Goal: Task Accomplishment & Management: Use online tool/utility

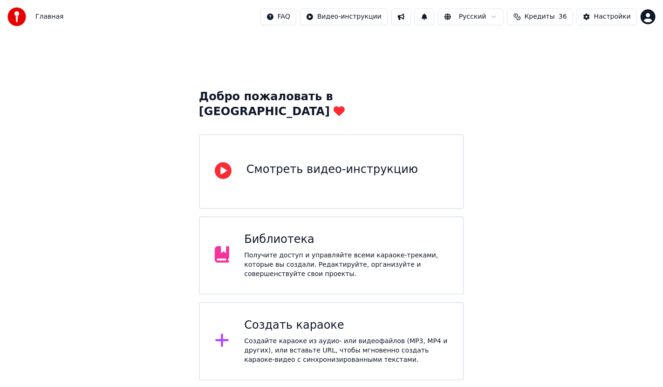
click at [290, 318] on div "Создать караоке" at bounding box center [346, 325] width 204 height 15
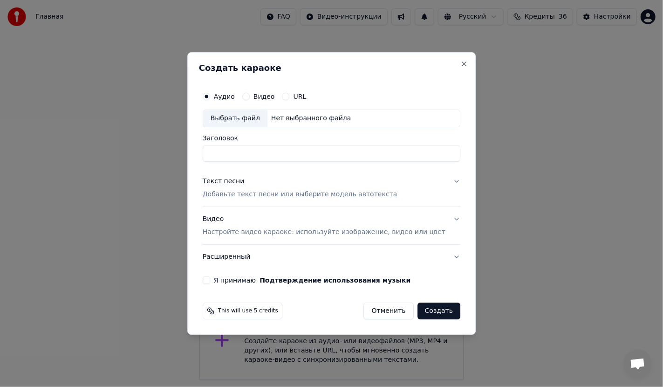
click at [245, 117] on div "Выбрать файл" at bounding box center [235, 118] width 64 height 17
type input "**********"
click at [268, 194] on p "Добавьте текст песни или выберите модель автотекста" at bounding box center [300, 194] width 195 height 9
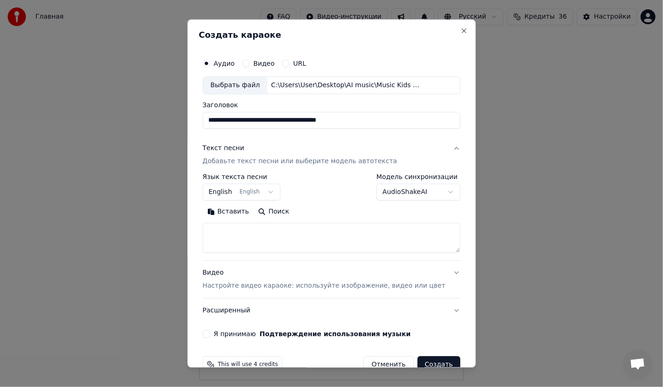
click at [258, 192] on button "English English" at bounding box center [242, 192] width 78 height 17
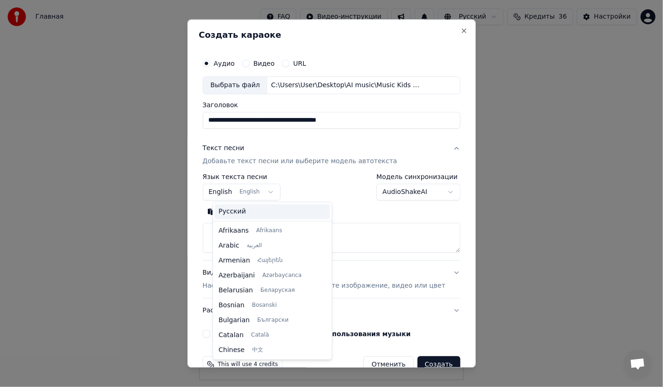
scroll to position [75, 0]
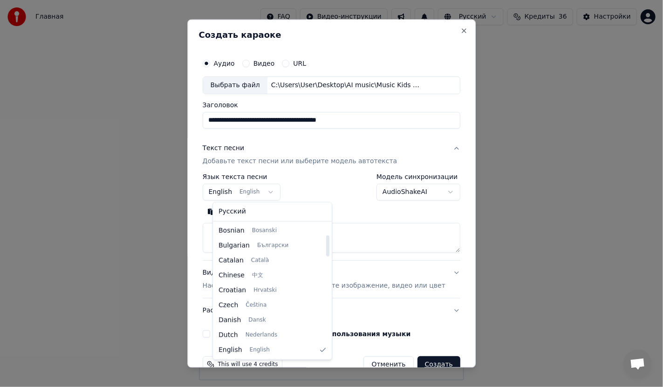
select select "**"
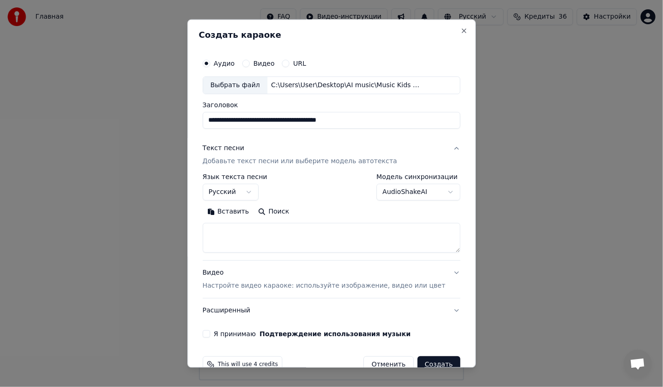
click at [236, 232] on textarea at bounding box center [332, 238] width 258 height 30
paste textarea "**********"
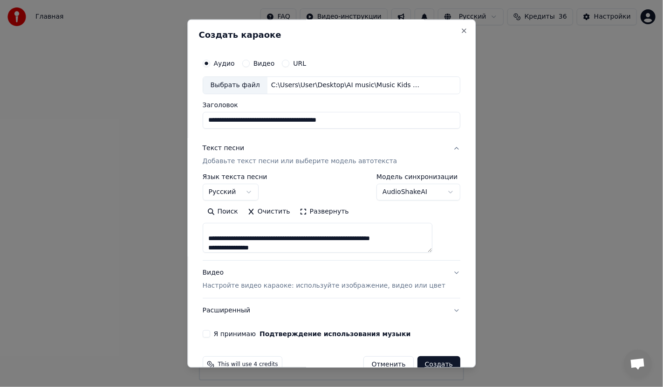
drag, startPoint x: 410, startPoint y: 239, endPoint x: 212, endPoint y: 234, distance: 198.1
click at [212, 234] on div "**********" at bounding box center [331, 196] width 265 height 291
drag, startPoint x: 346, startPoint y: 230, endPoint x: 216, endPoint y: 230, distance: 130.5
click at [216, 230] on textarea at bounding box center [318, 238] width 230 height 30
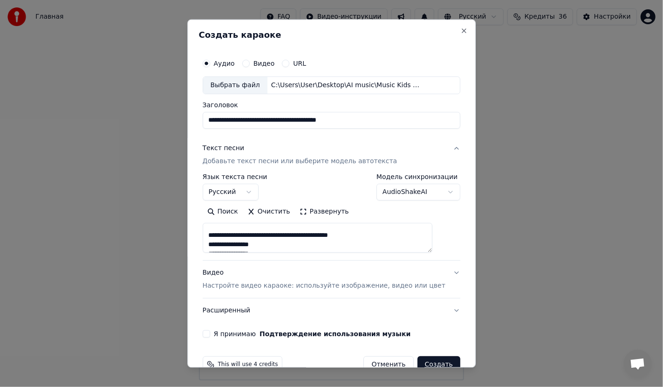
scroll to position [384, 0]
drag, startPoint x: 354, startPoint y: 247, endPoint x: 216, endPoint y: 235, distance: 138.9
click at [216, 235] on textarea at bounding box center [318, 238] width 230 height 30
drag, startPoint x: 340, startPoint y: 237, endPoint x: 216, endPoint y: 237, distance: 123.9
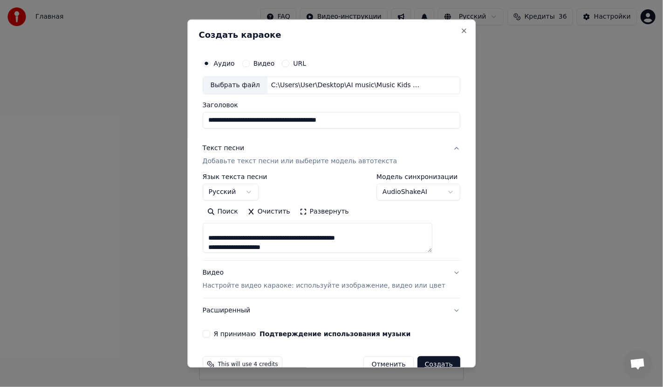
click at [216, 237] on textarea at bounding box center [318, 238] width 230 height 30
drag, startPoint x: 228, startPoint y: 239, endPoint x: 237, endPoint y: 243, distance: 10.0
click at [237, 243] on textarea at bounding box center [318, 238] width 230 height 30
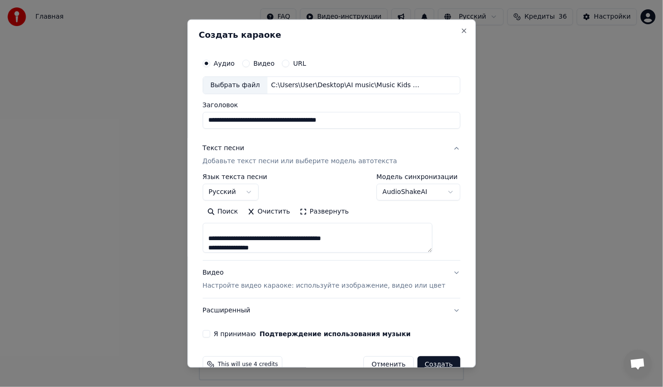
drag, startPoint x: 356, startPoint y: 237, endPoint x: 218, endPoint y: 233, distance: 138.4
click at [218, 233] on textarea at bounding box center [318, 238] width 230 height 30
drag, startPoint x: 351, startPoint y: 236, endPoint x: 215, endPoint y: 236, distance: 136.0
click at [215, 236] on textarea at bounding box center [318, 238] width 230 height 30
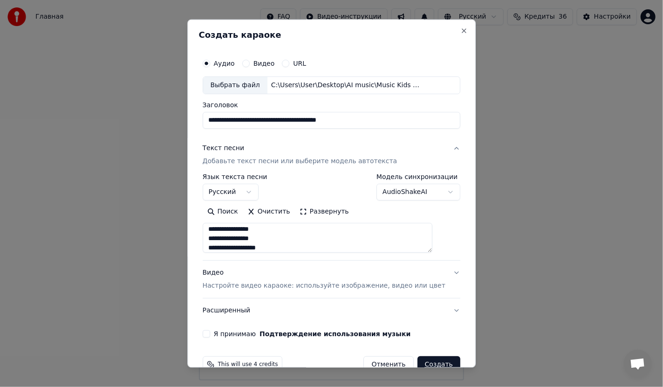
scroll to position [105, 0]
drag, startPoint x: 353, startPoint y: 238, endPoint x: 218, endPoint y: 236, distance: 135.1
click at [218, 236] on textarea at bounding box center [318, 238] width 230 height 30
drag, startPoint x: 347, startPoint y: 237, endPoint x: 217, endPoint y: 238, distance: 129.5
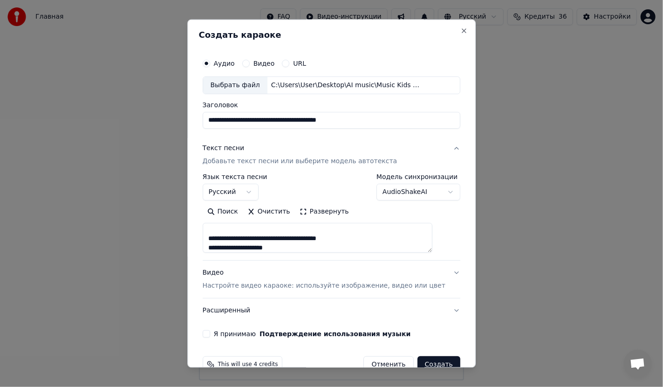
click at [217, 238] on textarea at bounding box center [318, 238] width 230 height 30
type textarea "**********"
drag, startPoint x: 361, startPoint y: 118, endPoint x: 193, endPoint y: 120, distance: 168.2
click at [193, 120] on body "**********" at bounding box center [331, 190] width 663 height 380
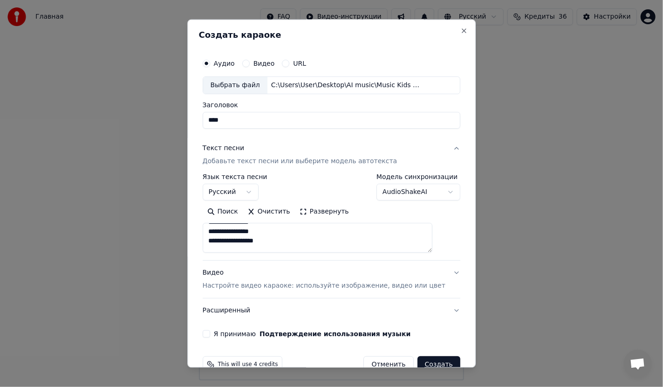
click at [298, 285] on p "Настройте видео караоке: используйте изображение, видео или цвет" at bounding box center [324, 285] width 243 height 9
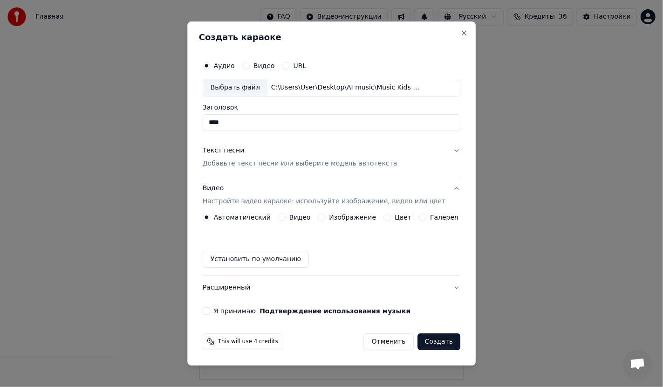
click at [344, 217] on label "Изображение" at bounding box center [352, 217] width 47 height 7
click at [326, 217] on button "Изображение" at bounding box center [321, 216] width 7 height 7
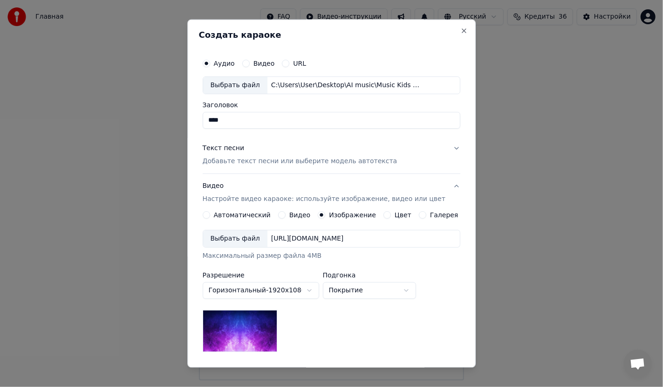
click at [241, 236] on div "Выбрать файл" at bounding box center [235, 238] width 64 height 17
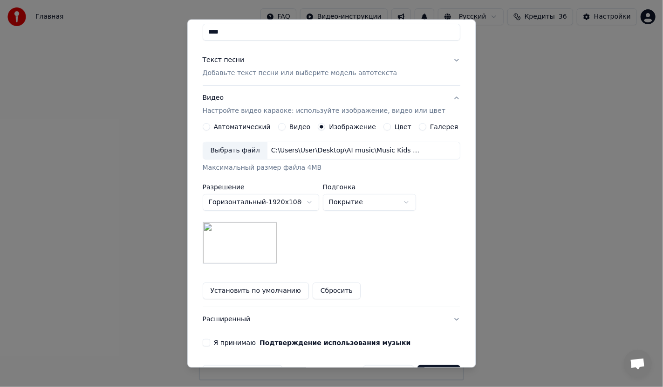
scroll to position [93, 0]
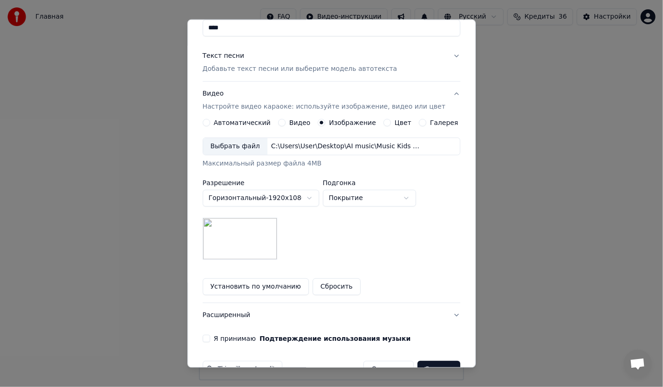
click at [372, 199] on body "Главная FAQ Видео-инструкции Русский Кредиты 36 Настройки Добро пожаловать в Yo…" at bounding box center [331, 190] width 663 height 380
select select "*******"
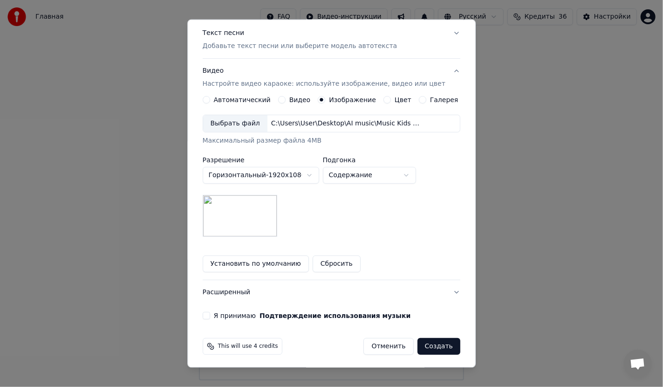
click at [210, 313] on button "Я принимаю Подтверждение использования музыки" at bounding box center [206, 314] width 7 height 7
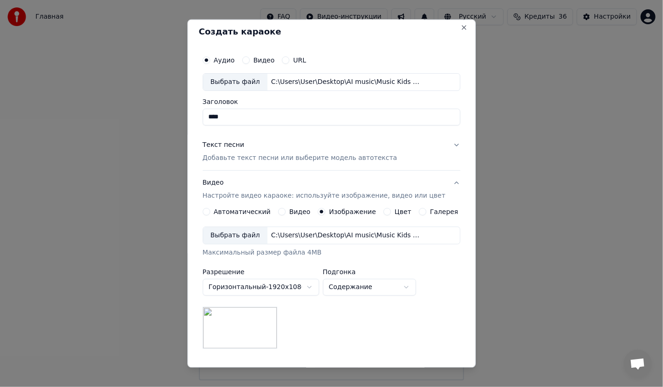
scroll to position [0, 0]
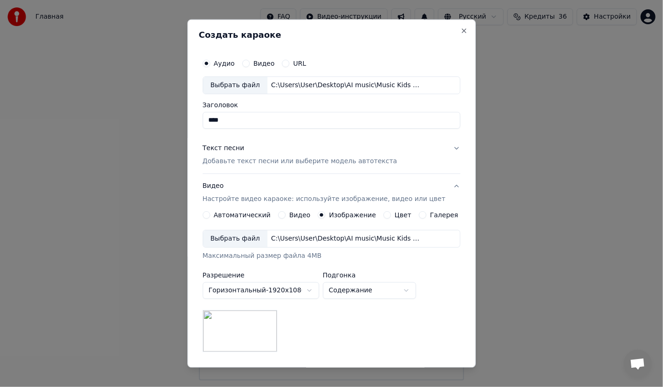
click at [288, 120] on input "Заголовок" at bounding box center [332, 120] width 258 height 17
click at [307, 118] on input "Заголовок" at bounding box center [332, 120] width 258 height 17
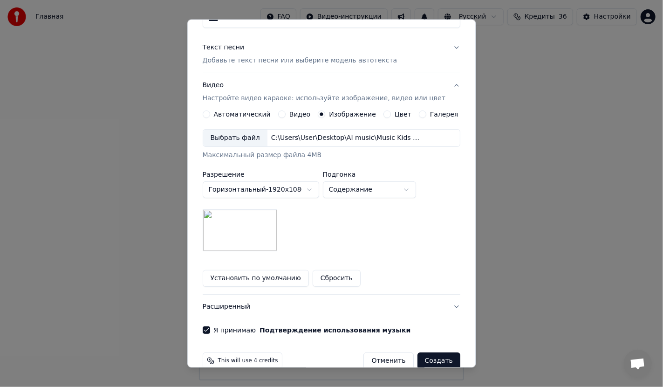
scroll to position [116, 0]
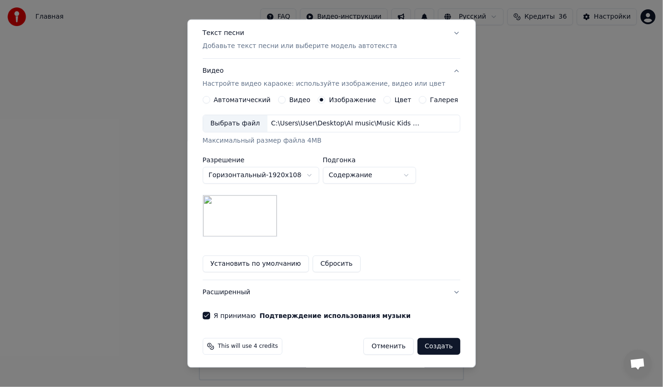
click at [429, 343] on button "Создать" at bounding box center [438, 345] width 43 height 17
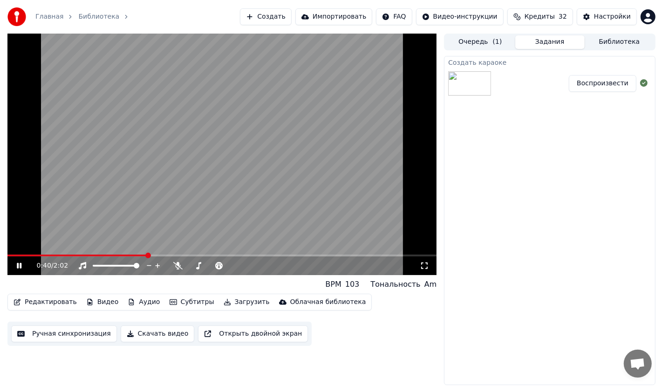
click at [178, 255] on span at bounding box center [221, 255] width 429 height 2
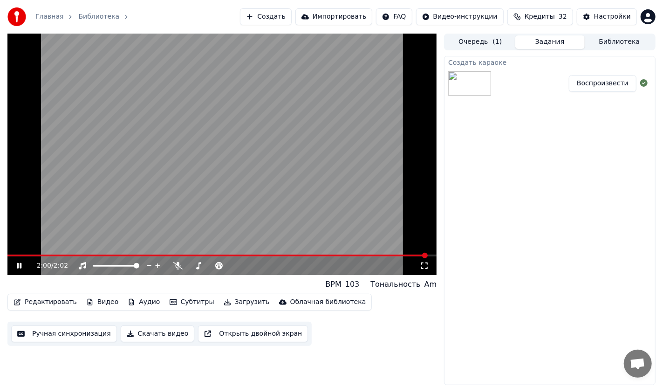
click at [146, 335] on button "Скачать видео" at bounding box center [158, 333] width 74 height 17
click at [613, 86] on button "Показать" at bounding box center [612, 83] width 48 height 17
click at [44, 14] on link "Главная" at bounding box center [49, 16] width 28 height 9
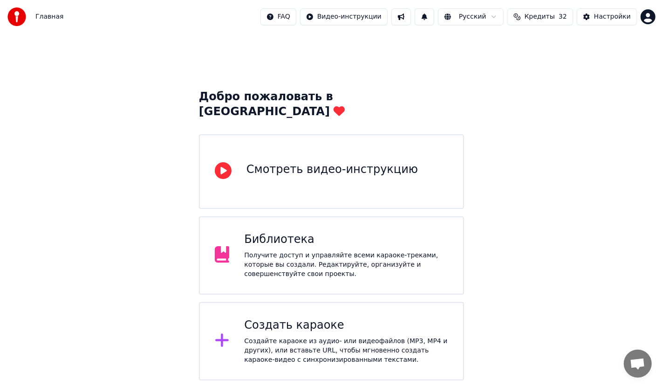
click at [300, 318] on div "Создать караоке Создайте караоке из аудио- или видеофайлов (MP3, MP4 и других),…" at bounding box center [346, 341] width 204 height 47
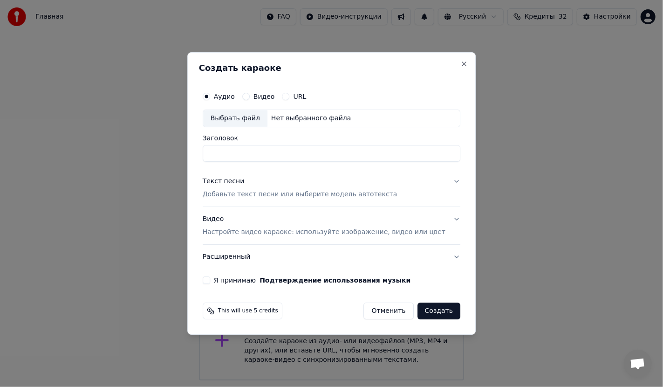
click at [246, 113] on div "Выбрать файл" at bounding box center [235, 118] width 64 height 17
type input "**********"
drag, startPoint x: 327, startPoint y: 156, endPoint x: 206, endPoint y: 153, distance: 120.7
click at [206, 153] on div "**********" at bounding box center [331, 193] width 288 height 282
click at [295, 195] on p "Добавьте текст песни или выберите модель автотекста" at bounding box center [300, 194] width 195 height 9
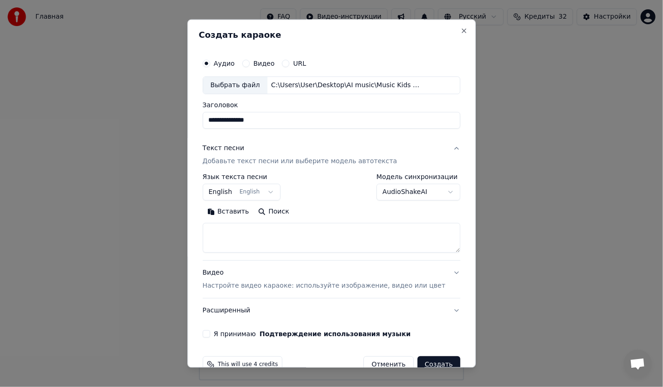
click at [245, 193] on body "Главная FAQ Видео-инструкции Русский Кредиты 32 Настройки Добро пожаловать в Yo…" at bounding box center [331, 190] width 663 height 380
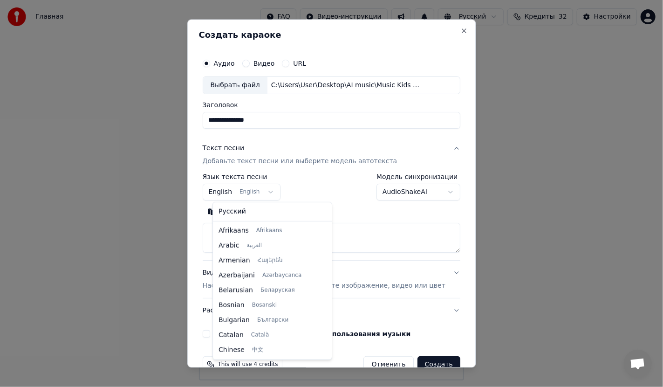
scroll to position [75, 0]
select select "**"
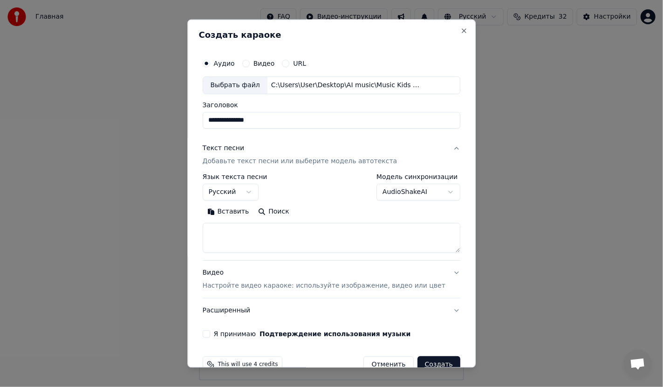
click at [273, 230] on textarea at bounding box center [332, 238] width 258 height 30
paste textarea "**********"
drag, startPoint x: 383, startPoint y: 239, endPoint x: 218, endPoint y: 242, distance: 165.9
click at [218, 242] on textarea at bounding box center [318, 238] width 230 height 30
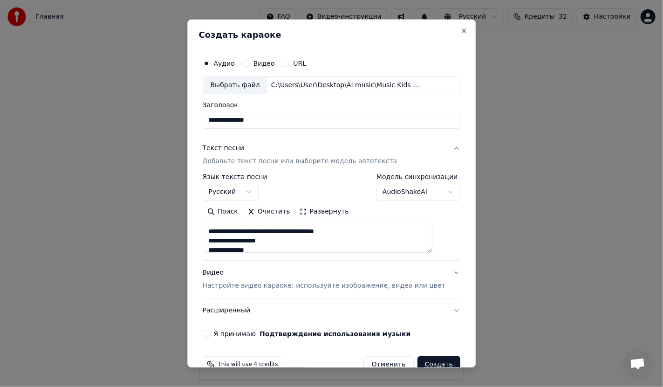
drag, startPoint x: 349, startPoint y: 232, endPoint x: 218, endPoint y: 234, distance: 131.4
click at [218, 234] on textarea at bounding box center [318, 238] width 230 height 30
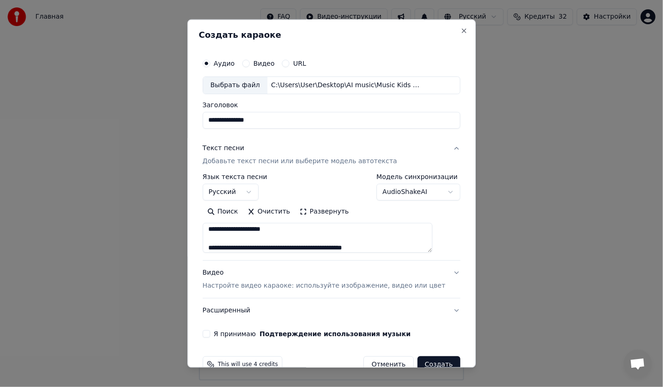
scroll to position [242, 0]
drag, startPoint x: 379, startPoint y: 239, endPoint x: 201, endPoint y: 239, distance: 178.0
click at [201, 239] on div "**********" at bounding box center [331, 194] width 288 height 348
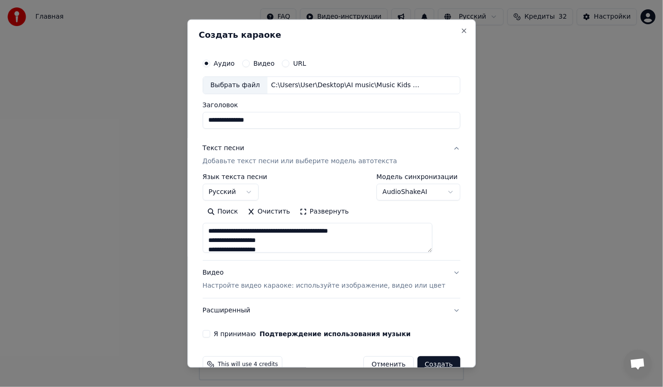
drag, startPoint x: 358, startPoint y: 231, endPoint x: 216, endPoint y: 231, distance: 142.6
click at [216, 231] on textarea at bounding box center [318, 238] width 230 height 30
drag, startPoint x: 407, startPoint y: 240, endPoint x: 218, endPoint y: 239, distance: 189.2
click at [218, 239] on textarea at bounding box center [318, 238] width 230 height 30
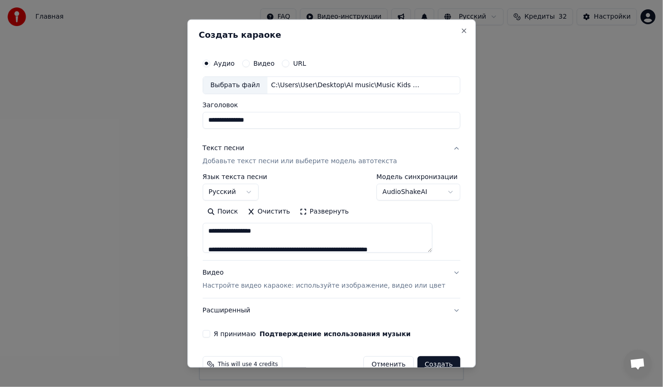
scroll to position [492, 0]
drag, startPoint x: 410, startPoint y: 248, endPoint x: 218, endPoint y: 239, distance: 191.7
click at [218, 239] on textarea at bounding box center [318, 238] width 230 height 30
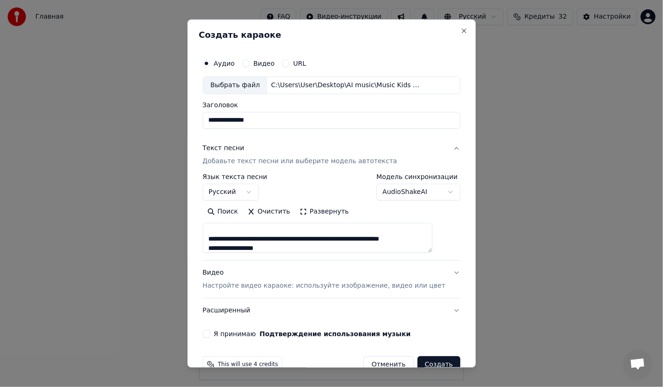
scroll to position [586, 0]
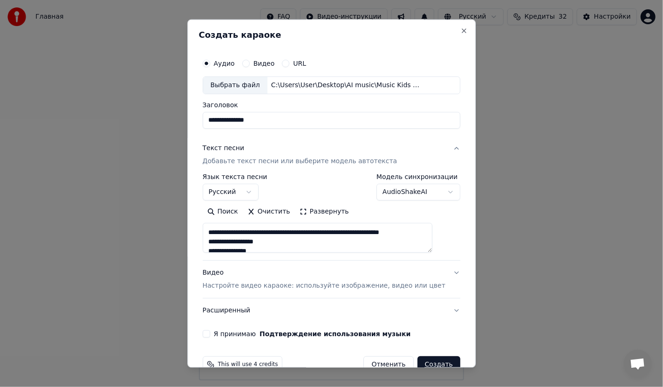
drag, startPoint x: 424, startPoint y: 232, endPoint x: 216, endPoint y: 232, distance: 207.8
click at [216, 232] on textarea at bounding box center [318, 238] width 230 height 30
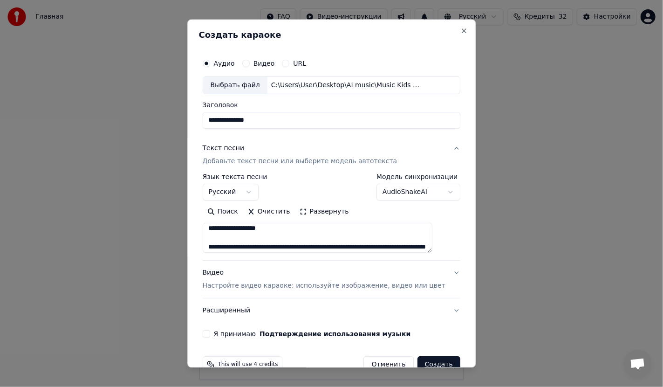
scroll to position [679, 0]
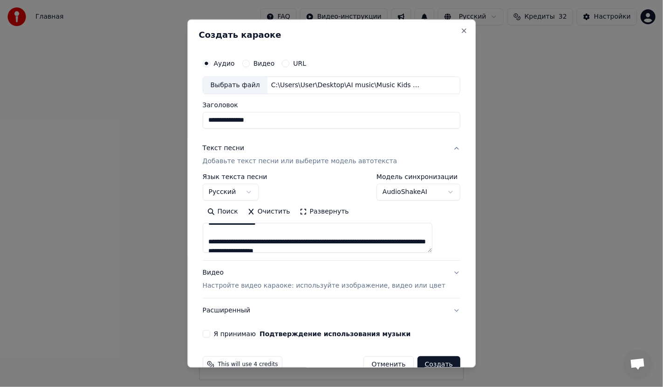
drag, startPoint x: 397, startPoint y: 239, endPoint x: 232, endPoint y: 231, distance: 165.6
click at [232, 231] on textarea at bounding box center [318, 238] width 230 height 30
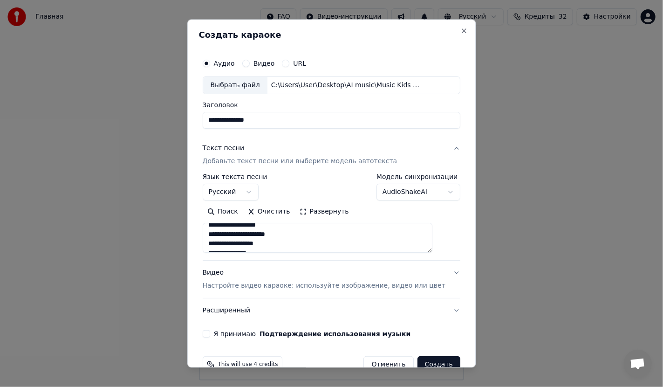
drag, startPoint x: 218, startPoint y: 225, endPoint x: 288, endPoint y: 235, distance: 71.0
click at [288, 235] on textarea at bounding box center [318, 238] width 230 height 30
click at [270, 230] on textarea at bounding box center [318, 238] width 230 height 30
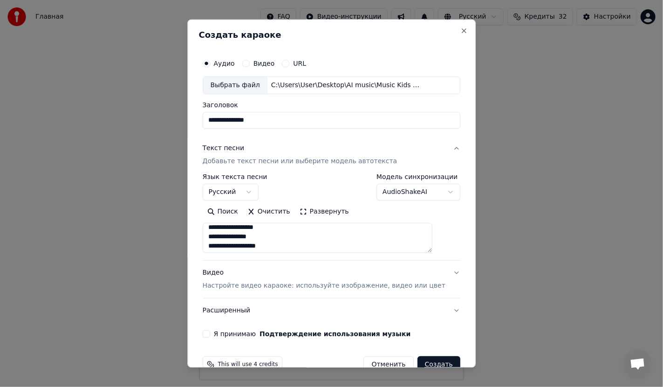
click at [277, 239] on textarea at bounding box center [318, 238] width 230 height 30
click at [233, 237] on textarea at bounding box center [318, 238] width 230 height 30
click at [308, 245] on textarea at bounding box center [318, 238] width 230 height 30
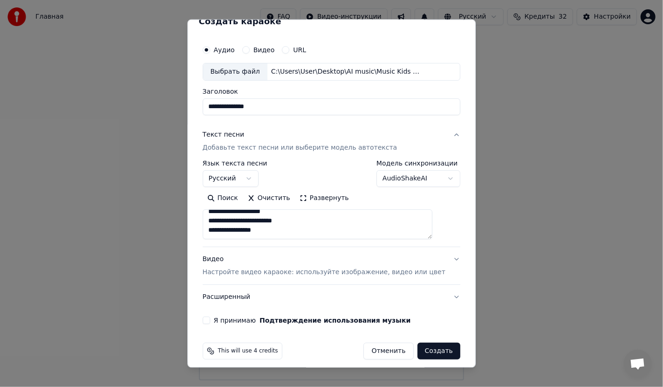
scroll to position [20, 0]
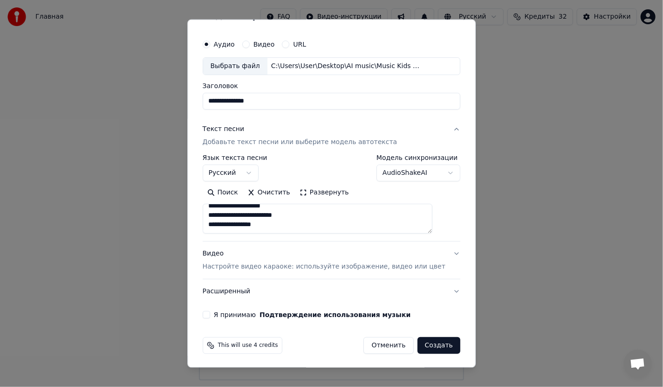
type textarea "**********"
click at [309, 265] on p "Настройте видео караоке: используйте изображение, видео или цвет" at bounding box center [324, 265] width 243 height 9
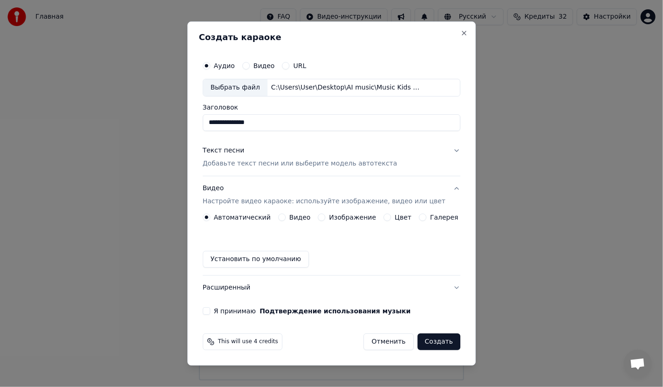
scroll to position [0, 0]
click at [297, 216] on label "Видео" at bounding box center [299, 217] width 21 height 7
click at [286, 216] on button "Видео" at bounding box center [281, 216] width 7 height 7
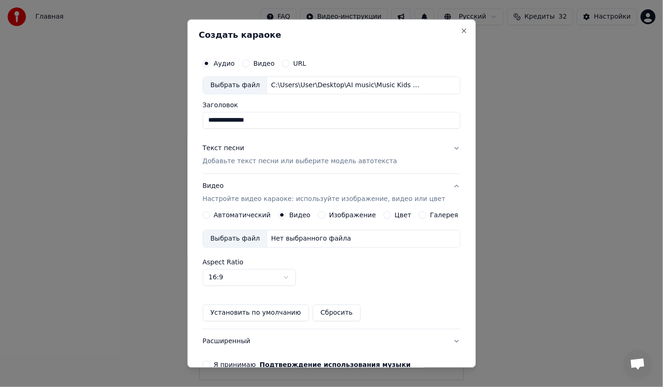
click at [243, 214] on label "Автоматический" at bounding box center [242, 215] width 57 height 7
click at [210, 214] on button "Автоматический" at bounding box center [206, 214] width 7 height 7
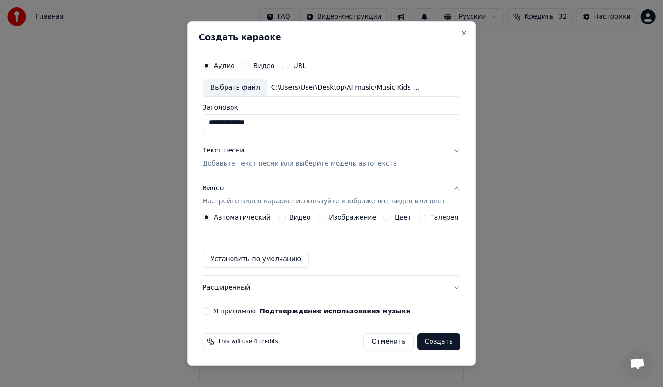
click at [333, 217] on label "Изображение" at bounding box center [352, 217] width 47 height 7
click at [326, 217] on button "Изображение" at bounding box center [321, 216] width 7 height 7
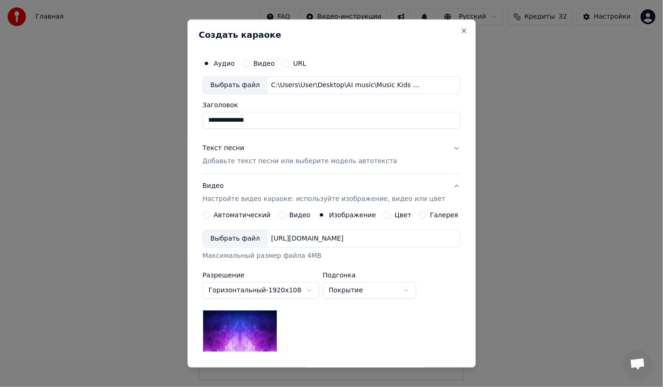
click at [234, 234] on div "Выбрать файл" at bounding box center [235, 238] width 64 height 17
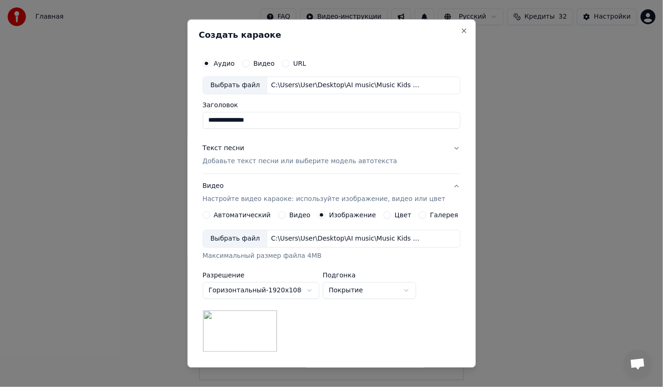
click at [292, 121] on input "Заголовок" at bounding box center [332, 120] width 258 height 17
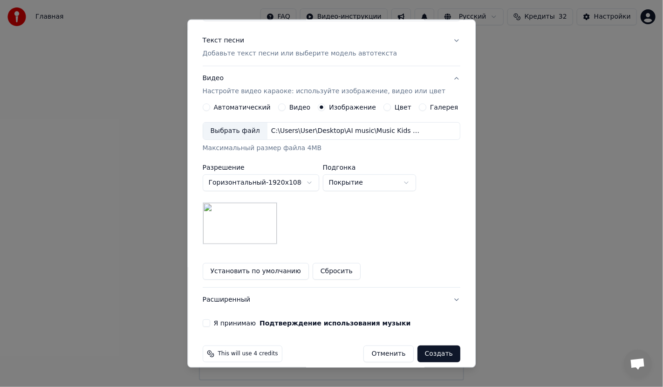
scroll to position [116, 0]
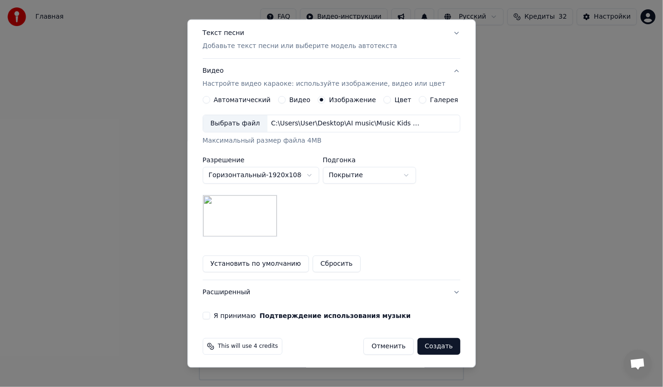
click at [384, 174] on body "Главная FAQ Видео-инструкции Русский Кредиты 32 Настройки Добро пожаловать в Yo…" at bounding box center [331, 190] width 663 height 380
select select "*******"
click at [210, 312] on button "Я принимаю Подтверждение использования музыки" at bounding box center [206, 314] width 7 height 7
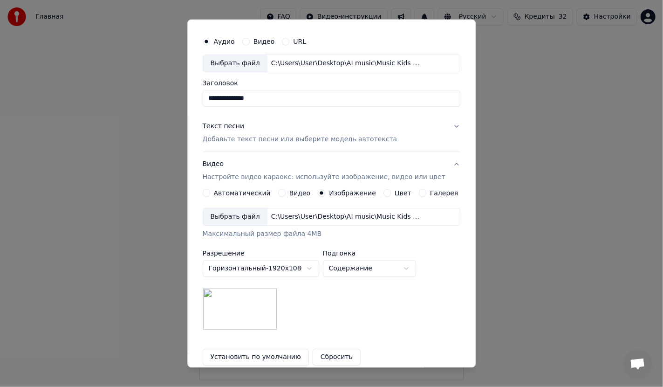
scroll to position [0, 0]
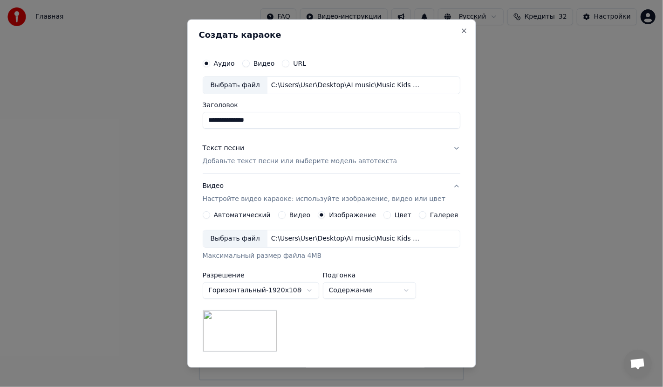
click at [353, 160] on p "Добавьте текст песни или выберите модель автотекста" at bounding box center [300, 161] width 195 height 9
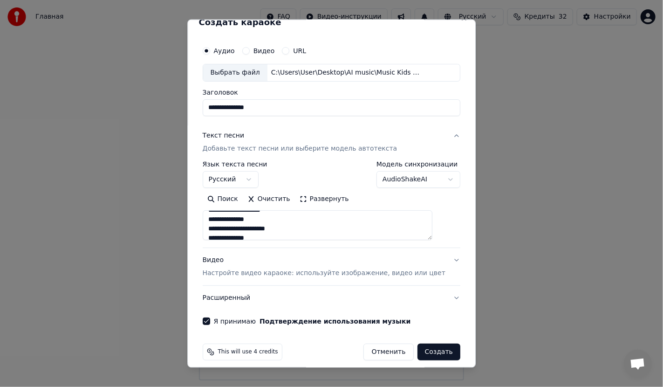
scroll to position [20, 0]
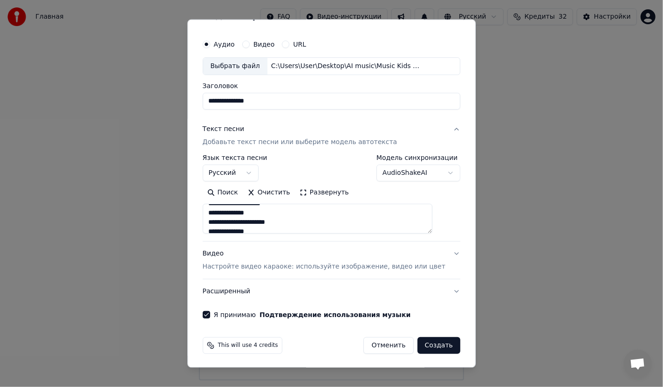
click at [422, 342] on button "Создать" at bounding box center [438, 344] width 43 height 17
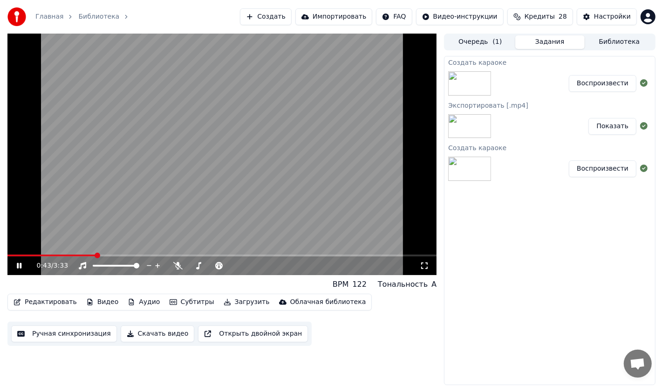
click at [141, 334] on button "Скачать видео" at bounding box center [158, 333] width 74 height 17
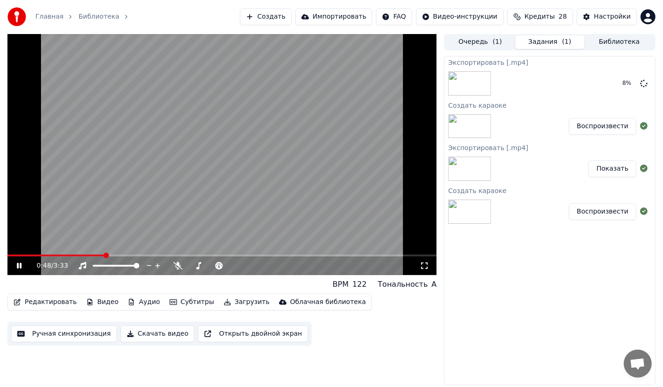
click at [362, 254] on span at bounding box center [221, 255] width 429 height 2
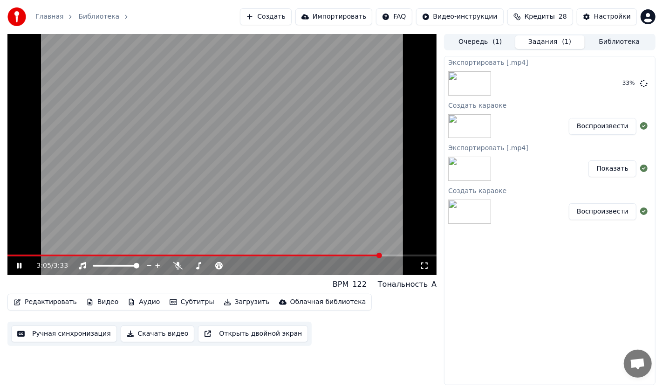
click at [18, 265] on icon at bounding box center [19, 266] width 5 height 6
click at [617, 84] on button "Показать" at bounding box center [612, 83] width 48 height 17
click at [48, 16] on link "Главная" at bounding box center [49, 16] width 28 height 9
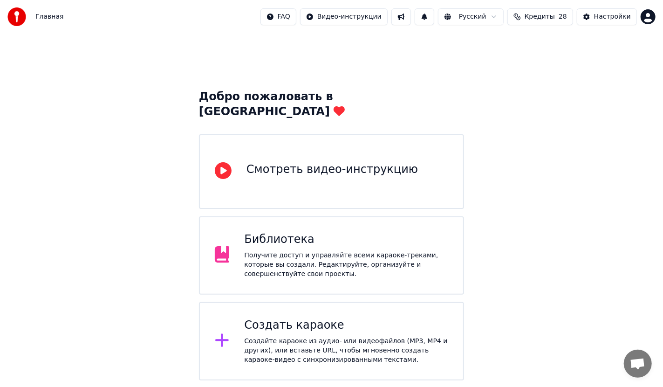
click at [321, 336] on div "Создайте караоке из аудио- или видеофайлов (MP3, MP4 и других), или вставьте UR…" at bounding box center [346, 350] width 204 height 28
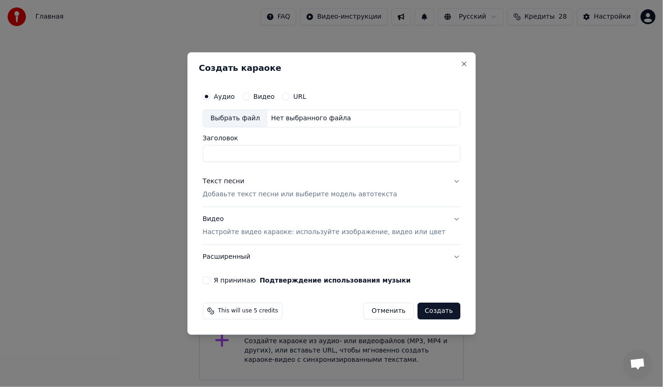
click at [242, 114] on div "Выбрать файл" at bounding box center [235, 118] width 64 height 17
click at [247, 117] on div "Выбрать файл" at bounding box center [235, 118] width 64 height 17
type input "**********"
click at [238, 195] on p "Добавьте текст песни или выберите модель автотекста" at bounding box center [300, 194] width 195 height 9
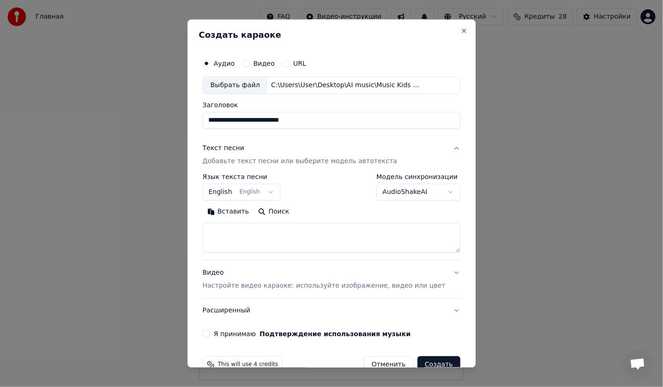
click at [235, 191] on body "Главная FAQ Видео-инструкции Русский Кредиты 28 Настройки Добро пожаловать в Yo…" at bounding box center [331, 190] width 663 height 380
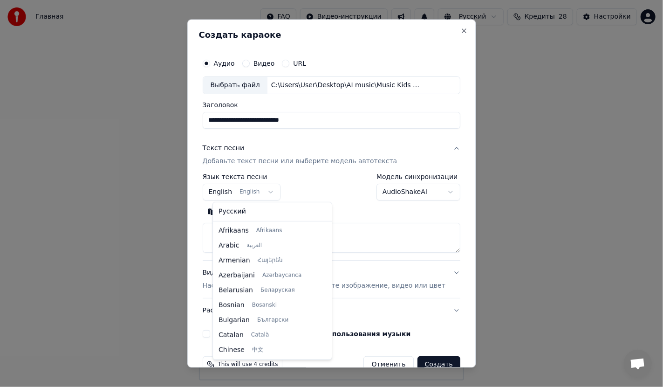
scroll to position [75, 0]
select select "**"
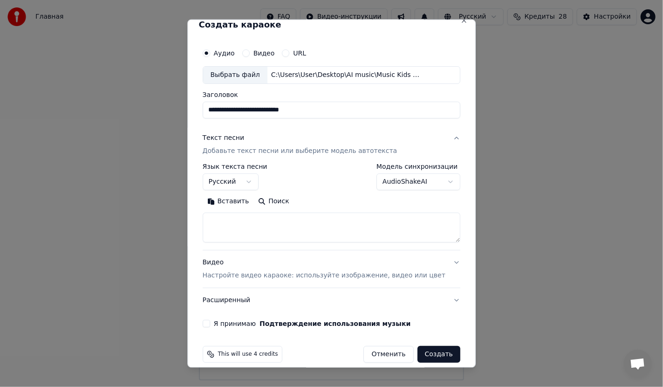
scroll to position [0, 0]
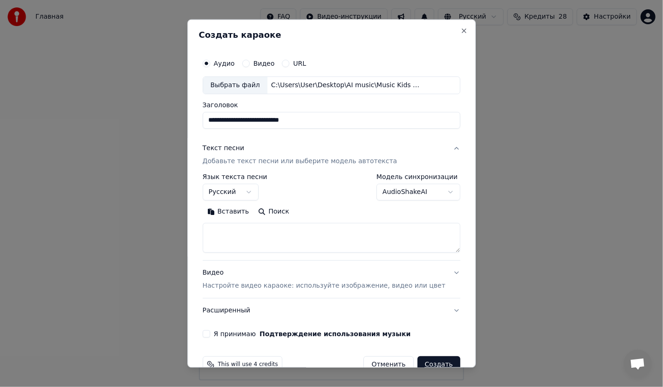
click at [258, 231] on textarea at bounding box center [332, 238] width 258 height 30
paste textarea "**********"
drag, startPoint x: 217, startPoint y: 239, endPoint x: 352, endPoint y: 239, distance: 135.1
click at [352, 239] on textarea at bounding box center [318, 238] width 230 height 30
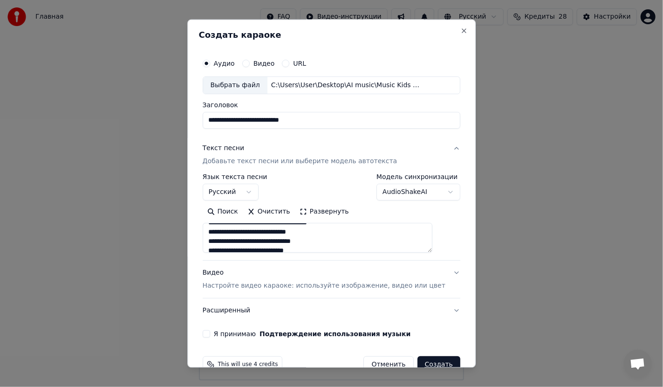
scroll to position [75, 0]
click at [226, 231] on textarea at bounding box center [318, 238] width 230 height 30
drag, startPoint x: 226, startPoint y: 246, endPoint x: 247, endPoint y: 248, distance: 21.0
click at [226, 247] on textarea at bounding box center [318, 238] width 230 height 30
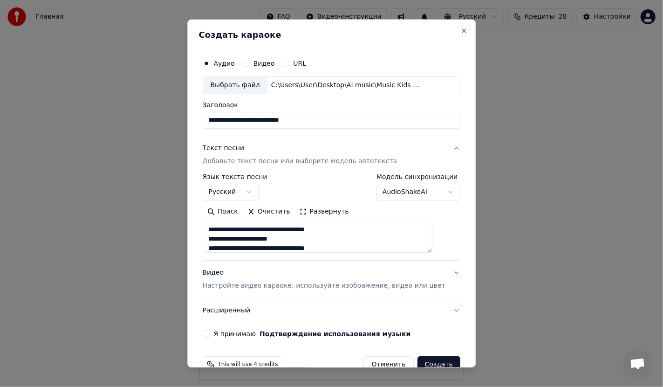
drag, startPoint x: 333, startPoint y: 230, endPoint x: 215, endPoint y: 228, distance: 117.9
click at [215, 228] on textarea at bounding box center [318, 238] width 230 height 30
drag, startPoint x: 337, startPoint y: 239, endPoint x: 219, endPoint y: 237, distance: 118.4
click at [218, 237] on textarea at bounding box center [318, 238] width 230 height 30
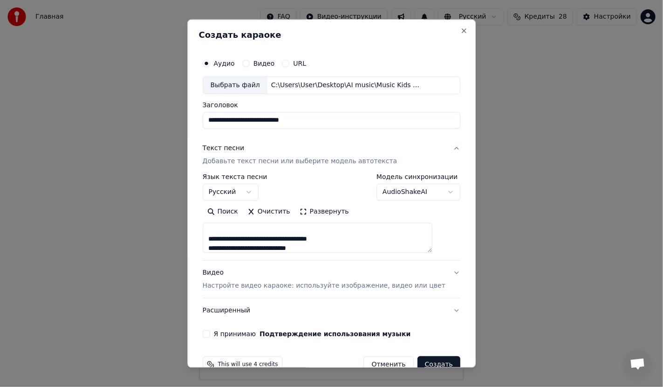
scroll to position [170, 0]
drag, startPoint x: 225, startPoint y: 246, endPoint x: 233, endPoint y: 246, distance: 8.4
click at [225, 246] on textarea at bounding box center [318, 238] width 230 height 30
drag, startPoint x: 225, startPoint y: 247, endPoint x: 234, endPoint y: 246, distance: 9.3
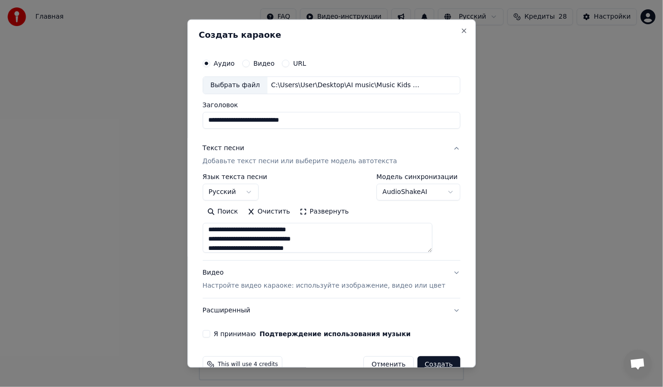
click at [225, 246] on textarea at bounding box center [318, 238] width 230 height 30
drag, startPoint x: 290, startPoint y: 229, endPoint x: 216, endPoint y: 230, distance: 73.6
click at [217, 229] on textarea at bounding box center [318, 238] width 230 height 30
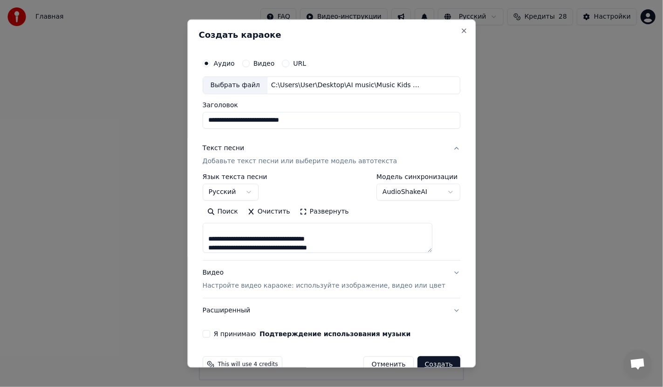
drag, startPoint x: 299, startPoint y: 239, endPoint x: 218, endPoint y: 239, distance: 81.5
click at [218, 239] on textarea at bounding box center [318, 238] width 230 height 30
drag, startPoint x: 218, startPoint y: 235, endPoint x: 339, endPoint y: 244, distance: 121.0
click at [339, 244] on textarea at bounding box center [318, 238] width 230 height 30
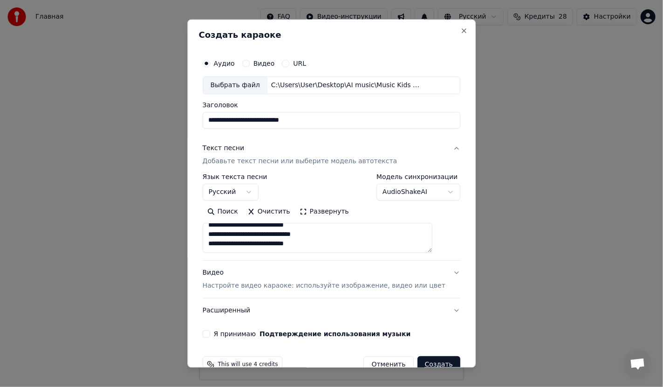
click at [330, 246] on textarea at bounding box center [318, 238] width 230 height 30
click at [335, 244] on textarea at bounding box center [318, 238] width 230 height 30
paste textarea "**********"
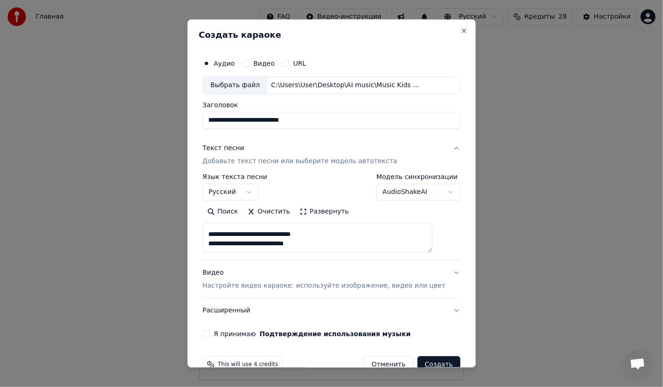
click at [330, 245] on textarea at bounding box center [318, 238] width 230 height 30
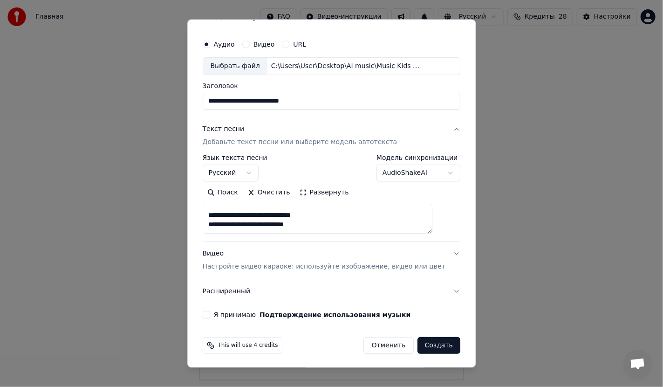
type textarea "**********"
click at [227, 265] on p "Настройте видео караоке: используйте изображение, видео или цвет" at bounding box center [324, 265] width 243 height 9
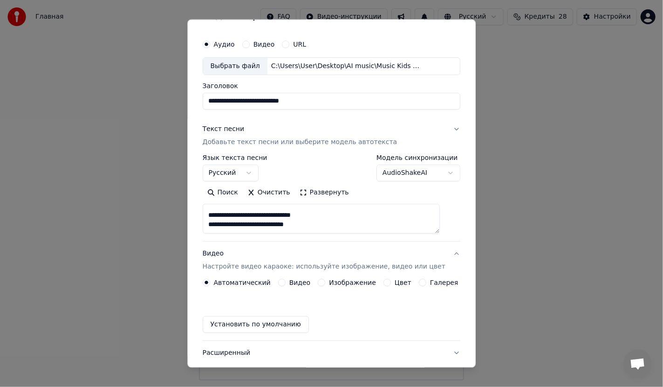
scroll to position [0, 0]
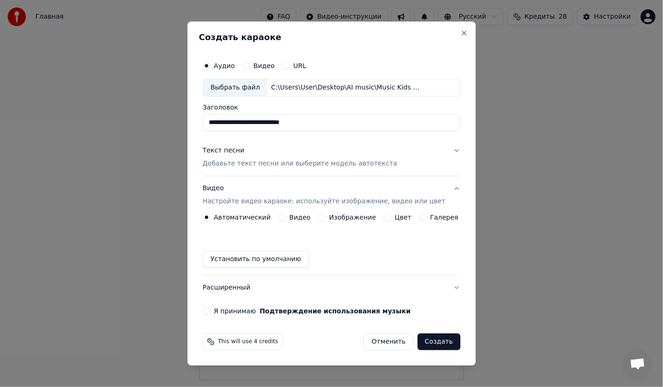
click at [324, 218] on button "Изображение" at bounding box center [321, 216] width 7 height 7
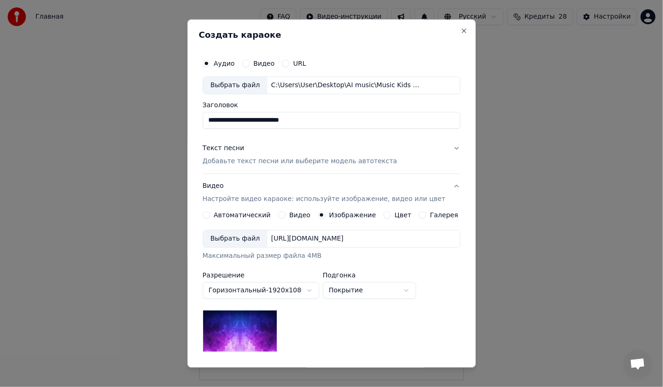
click at [241, 234] on div "Выбрать файл" at bounding box center [235, 238] width 64 height 17
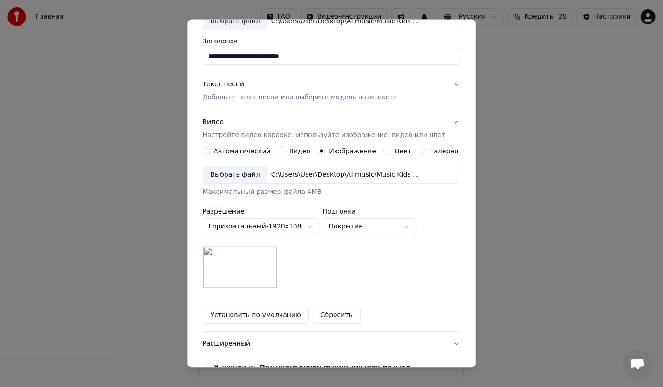
scroll to position [116, 0]
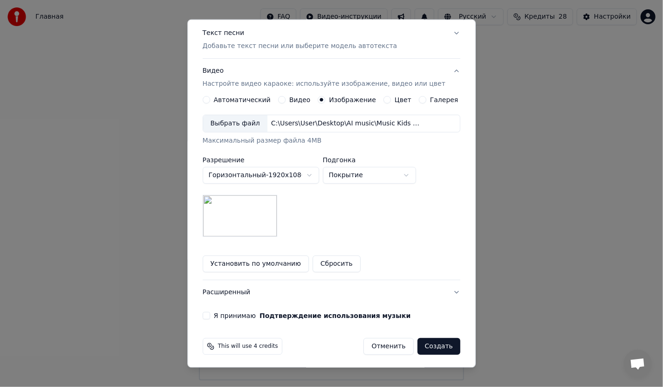
click at [394, 176] on body "Главная FAQ Видео-инструкции Русский Кредиты 28 Настройки Добро пожаловать в Yo…" at bounding box center [331, 190] width 663 height 380
select select "*******"
click at [210, 313] on button "Я принимаю Подтверждение использования музыки" at bounding box center [206, 314] width 7 height 7
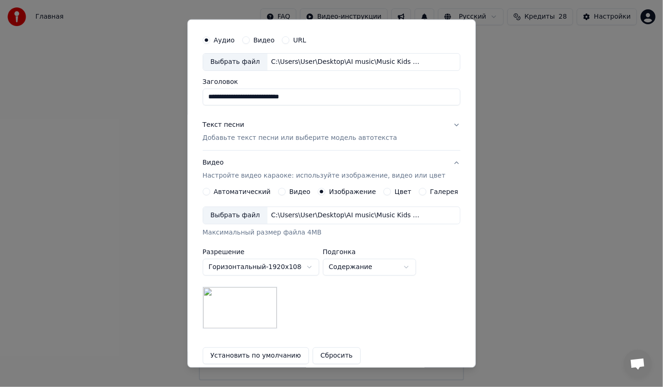
scroll to position [22, 0]
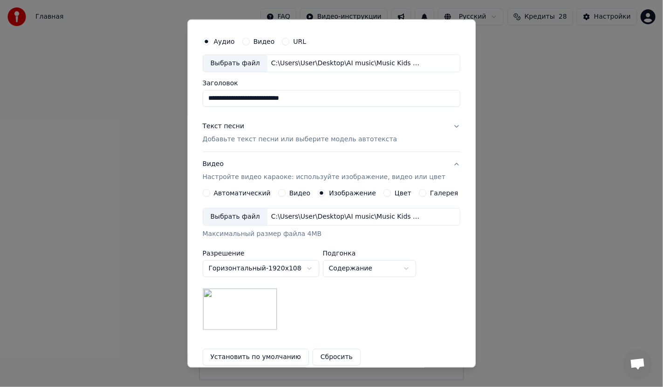
click at [308, 136] on p "Добавьте текст песни или выберите модель автотекста" at bounding box center [300, 138] width 195 height 9
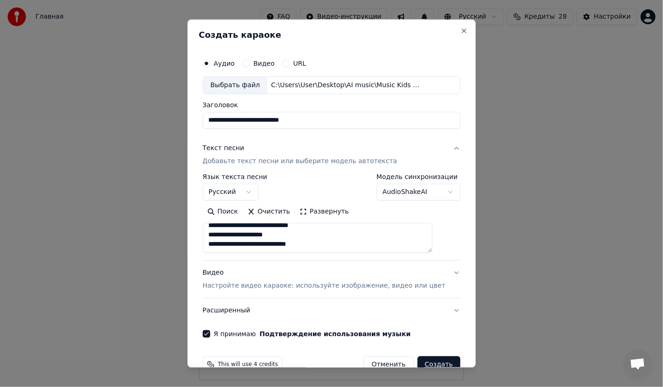
scroll to position [0, 0]
drag, startPoint x: 320, startPoint y: 120, endPoint x: 199, endPoint y: 119, distance: 120.2
click at [199, 119] on div "**********" at bounding box center [331, 194] width 288 height 348
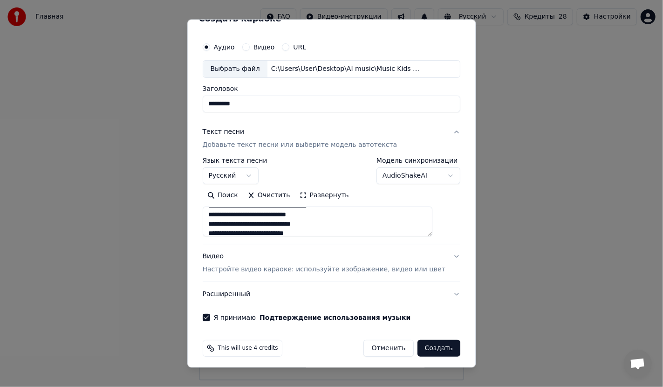
scroll to position [20, 0]
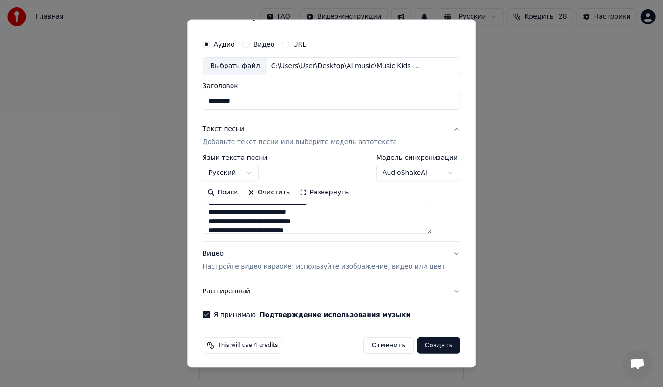
click at [427, 348] on button "Создать" at bounding box center [438, 344] width 43 height 17
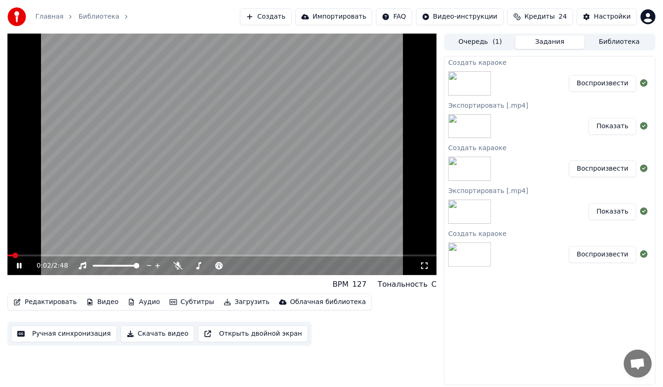
click at [52, 256] on span at bounding box center [221, 255] width 429 height 2
click at [19, 266] on icon at bounding box center [26, 265] width 22 height 7
click at [157, 332] on button "Скачать видео" at bounding box center [158, 333] width 74 height 17
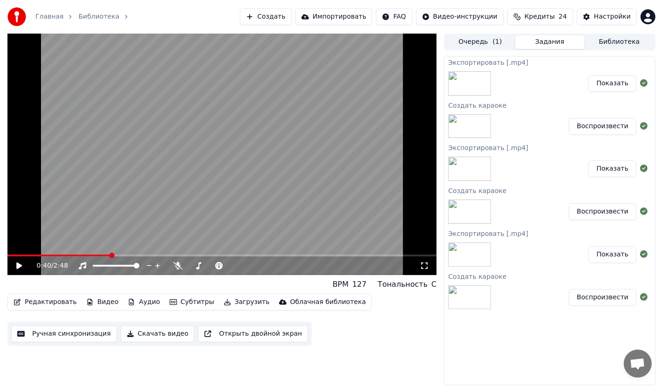
click at [49, 16] on link "Главная" at bounding box center [49, 16] width 28 height 9
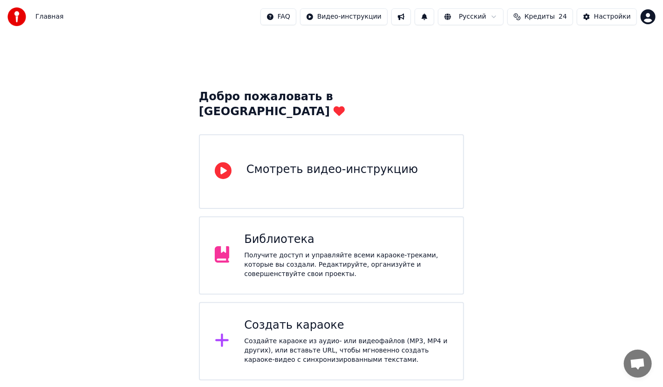
click at [300, 318] on div "Создать караоке" at bounding box center [346, 325] width 204 height 15
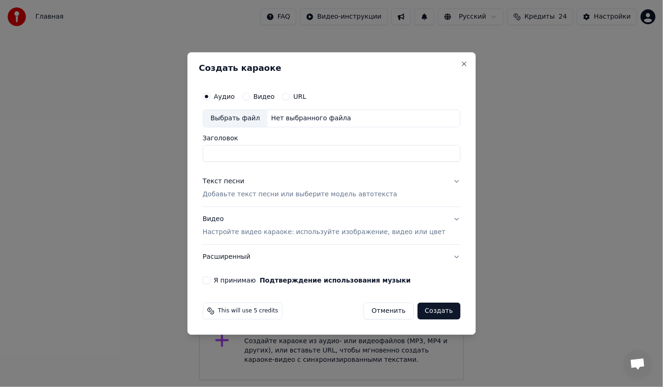
click at [240, 119] on div "Выбрать файл" at bounding box center [235, 118] width 64 height 17
type input "**********"
click at [297, 195] on p "Добавьте текст песни или выберите модель автотекста" at bounding box center [300, 194] width 195 height 9
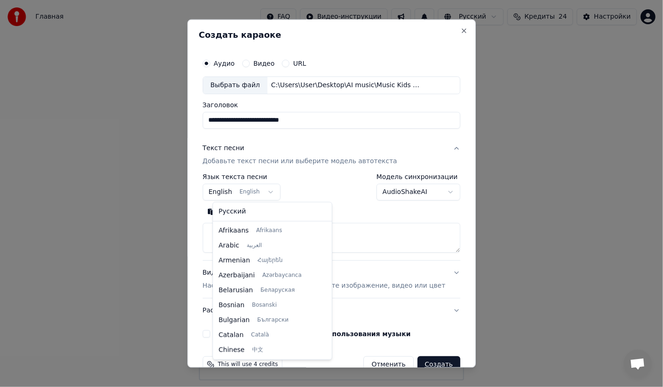
click at [251, 197] on body "Главная FAQ Видео-инструкции Русский Кредиты 24 Настройки Добро пожаловать в Yo…" at bounding box center [331, 190] width 663 height 380
select select "**"
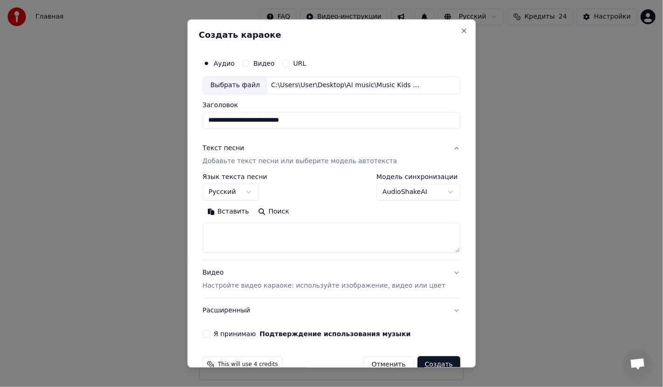
click at [310, 225] on textarea at bounding box center [332, 238] width 258 height 30
click at [235, 231] on textarea at bounding box center [332, 238] width 258 height 30
paste textarea "**********"
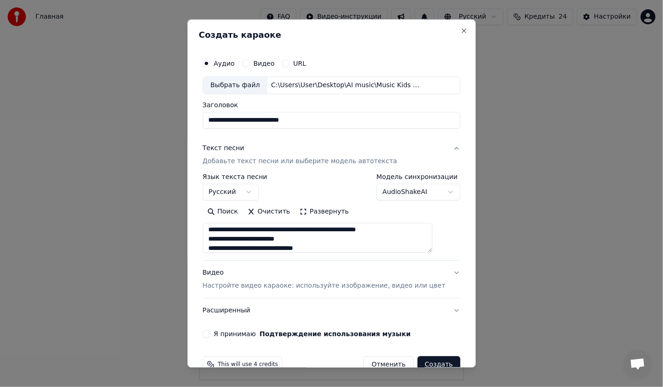
drag, startPoint x: 378, startPoint y: 228, endPoint x: 217, endPoint y: 229, distance: 160.7
click at [217, 230] on textarea "**********" at bounding box center [318, 238] width 230 height 30
drag, startPoint x: 265, startPoint y: 247, endPoint x: 215, endPoint y: 244, distance: 49.5
click at [215, 244] on textarea "**********" at bounding box center [318, 238] width 230 height 30
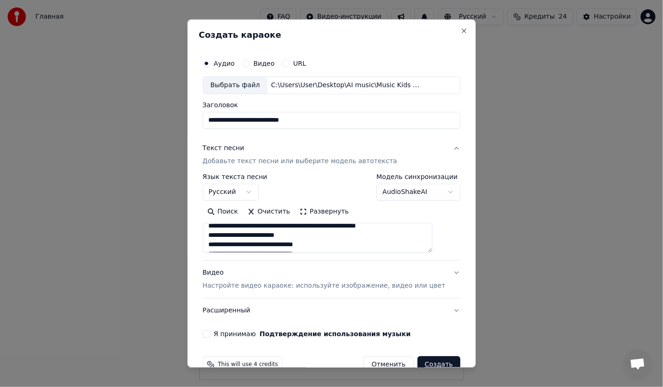
scroll to position [145, 0]
drag, startPoint x: 393, startPoint y: 244, endPoint x: 215, endPoint y: 242, distance: 178.0
click at [215, 242] on textarea "**********" at bounding box center [318, 238] width 230 height 30
click at [275, 233] on textarea "**********" at bounding box center [318, 238] width 230 height 30
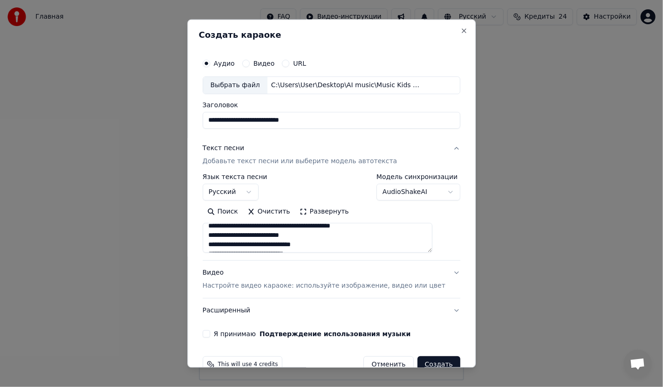
click at [322, 244] on textarea "**********" at bounding box center [318, 238] width 230 height 30
drag, startPoint x: 362, startPoint y: 225, endPoint x: 217, endPoint y: 242, distance: 145.9
click at [217, 242] on textarea "**********" at bounding box center [318, 238] width 230 height 30
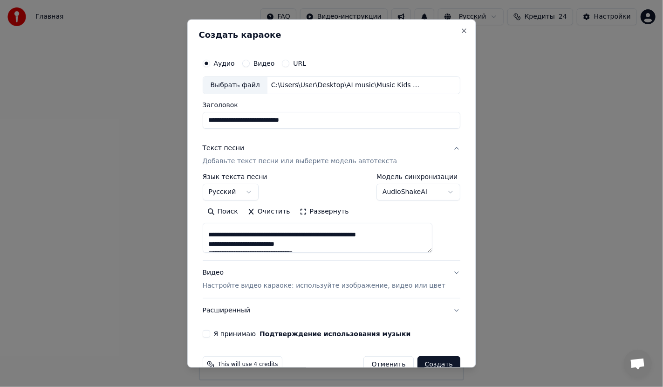
drag, startPoint x: 393, startPoint y: 233, endPoint x: 216, endPoint y: 235, distance: 177.1
click at [216, 235] on textarea "**********" at bounding box center [318, 238] width 230 height 30
type textarea "**********"
click at [316, 285] on p "Настройте видео караоке: используйте изображение, видео или цвет" at bounding box center [324, 285] width 243 height 9
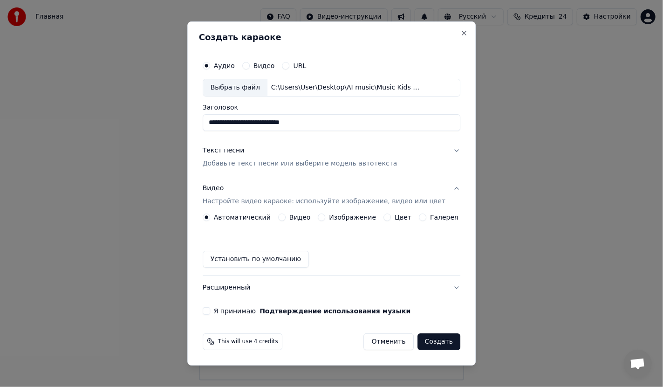
click at [336, 216] on label "Изображение" at bounding box center [352, 217] width 47 height 7
click at [326, 216] on button "Изображение" at bounding box center [321, 216] width 7 height 7
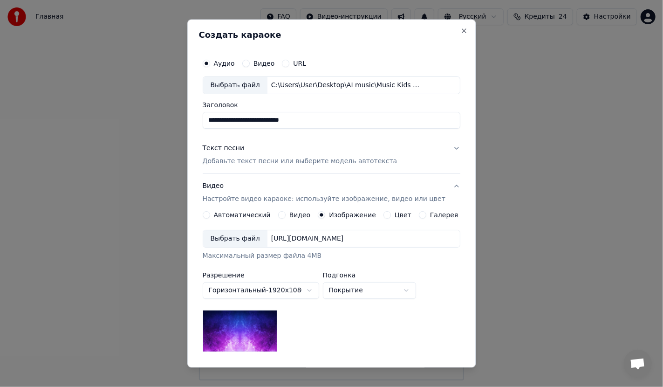
click at [246, 237] on div "Выбрать файл" at bounding box center [235, 238] width 64 height 17
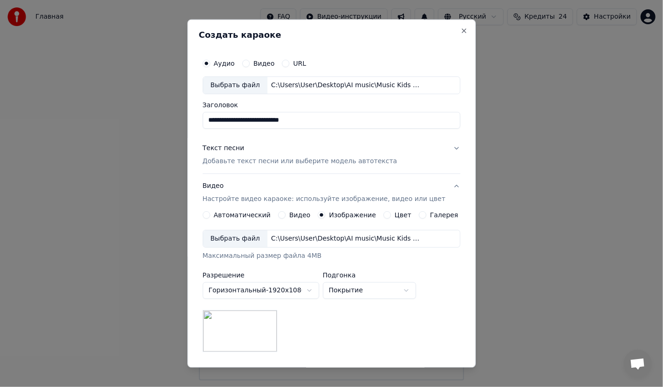
click at [388, 289] on body "Главная FAQ Видео-инструкции Русский Кредиты 24 Настройки Добро пожаловать в Yo…" at bounding box center [331, 190] width 663 height 380
select select "*******"
drag, startPoint x: 367, startPoint y: 324, endPoint x: 367, endPoint y: 304, distance: 20.0
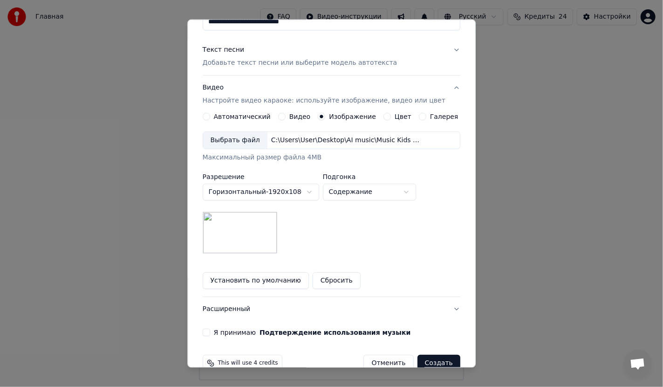
scroll to position [116, 0]
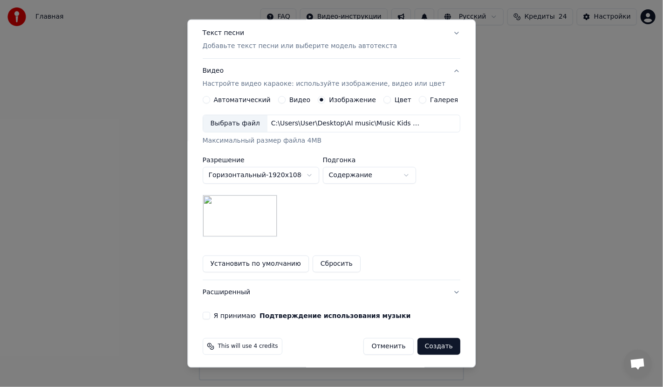
click at [210, 313] on button "Я принимаю Подтверждение использования музыки" at bounding box center [206, 314] width 7 height 7
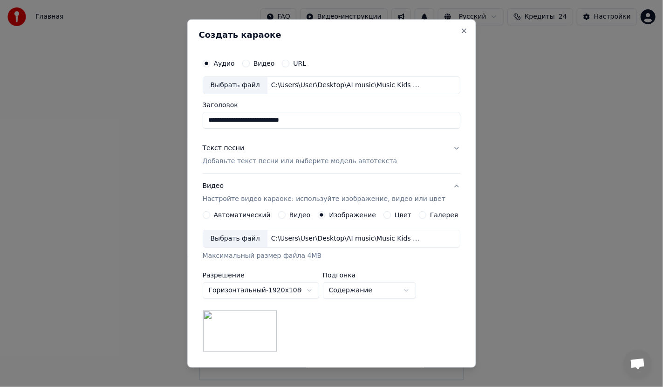
drag, startPoint x: 311, startPoint y: 117, endPoint x: 190, endPoint y: 117, distance: 121.1
click at [190, 117] on body "Главная FAQ Видео-инструкции Русский Кредиты 24 Настройки Добро пожаловать в Yo…" at bounding box center [331, 190] width 663 height 380
click at [305, 159] on p "Добавьте текст песни или выберите модель автотекста" at bounding box center [300, 161] width 195 height 9
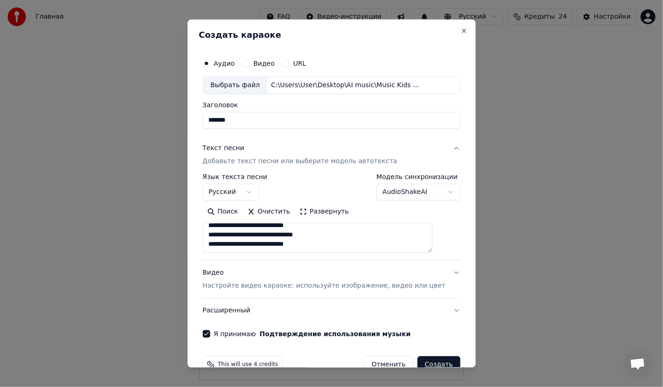
scroll to position [20, 0]
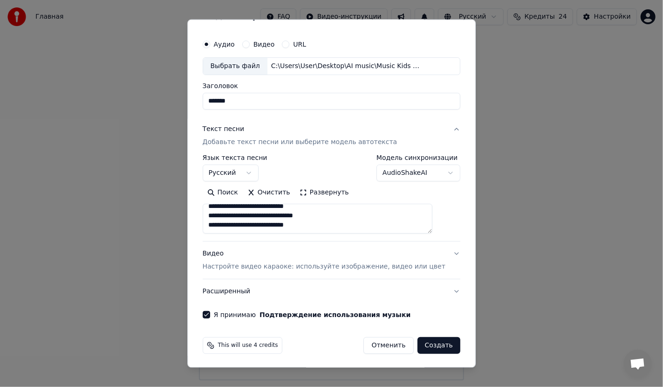
click at [424, 345] on button "Создать" at bounding box center [438, 344] width 43 height 17
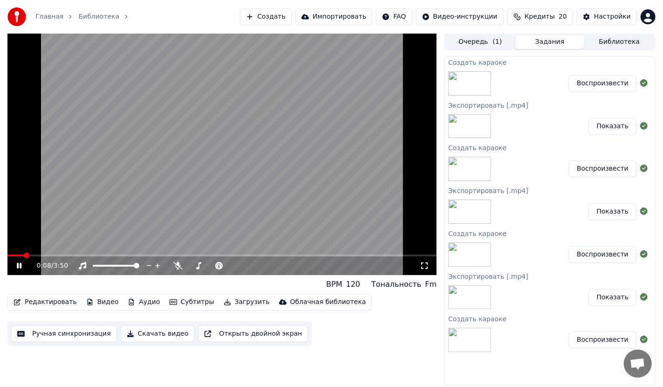
click at [342, 255] on span at bounding box center [221, 255] width 429 height 2
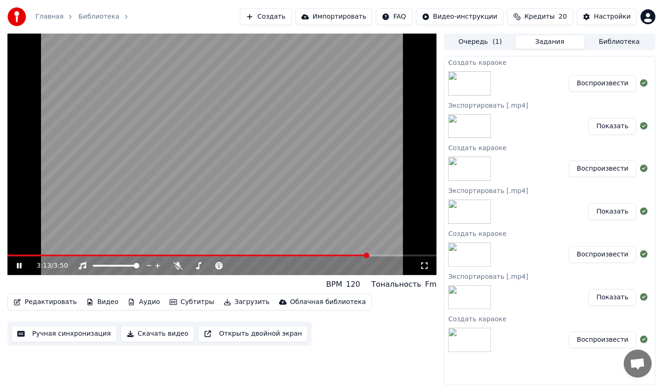
click at [156, 333] on button "Скачать видео" at bounding box center [158, 333] width 74 height 17
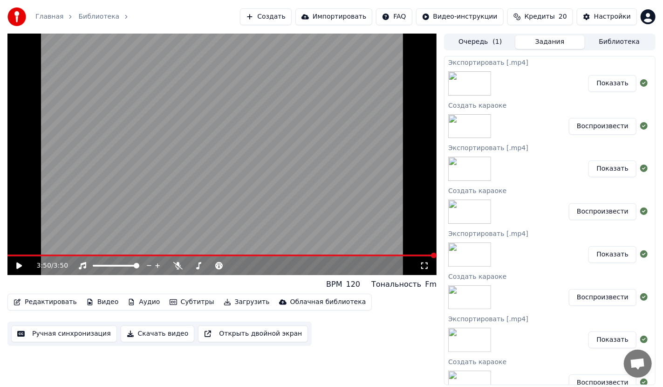
click at [47, 17] on link "Главная" at bounding box center [49, 16] width 28 height 9
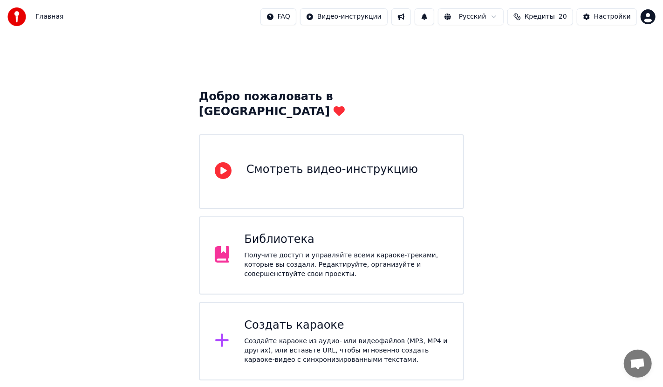
click at [305, 318] on div "Создать караоке" at bounding box center [346, 325] width 204 height 15
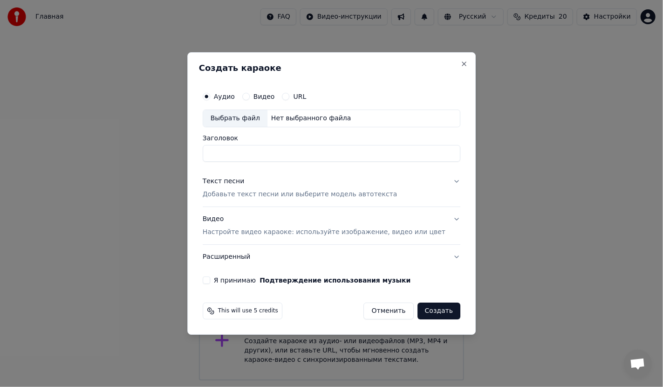
click at [253, 118] on div "Выбрать файл" at bounding box center [235, 118] width 64 height 17
type input "**********"
click at [253, 194] on p "Добавьте текст песни или выберите модель автотекста" at bounding box center [300, 194] width 195 height 9
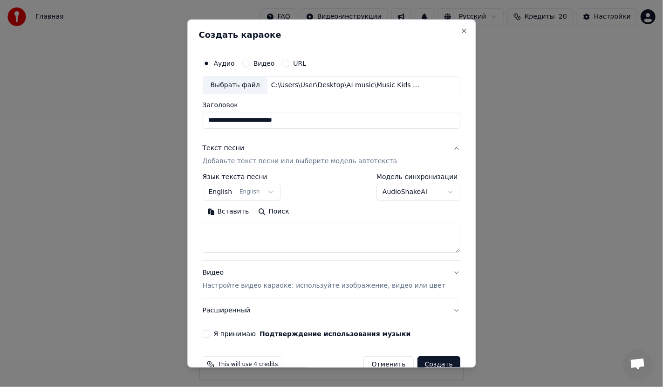
click at [256, 195] on body "**********" at bounding box center [331, 190] width 663 height 380
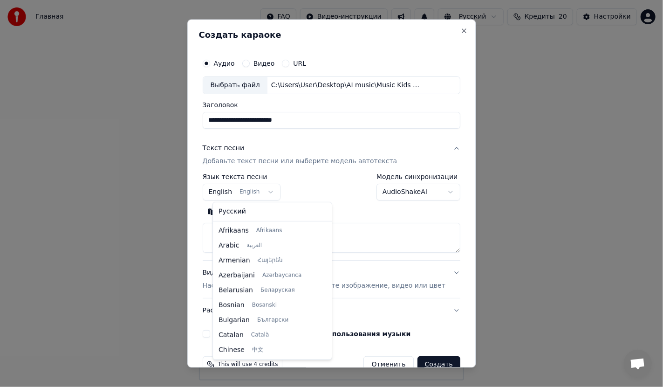
scroll to position [75, 0]
select select "**"
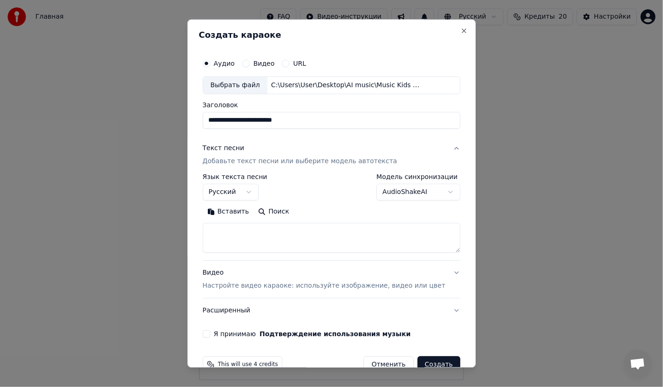
drag, startPoint x: 273, startPoint y: 232, endPoint x: 301, endPoint y: 256, distance: 35.7
click at [273, 232] on textarea at bounding box center [332, 238] width 258 height 30
click at [237, 229] on textarea at bounding box center [332, 238] width 258 height 30
paste textarea "**********"
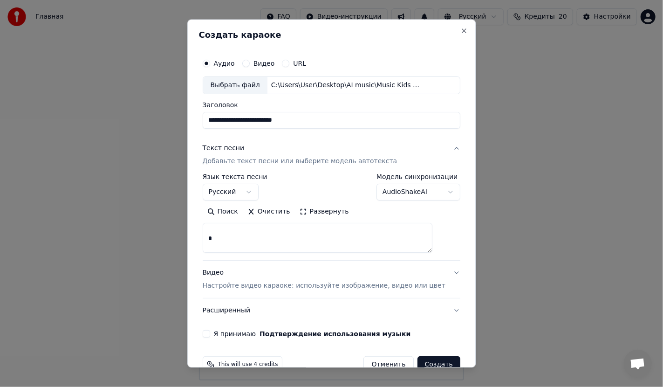
click at [250, 231] on textarea at bounding box center [318, 238] width 230 height 30
click at [249, 229] on textarea at bounding box center [318, 238] width 230 height 30
click at [238, 227] on textarea at bounding box center [318, 238] width 230 height 30
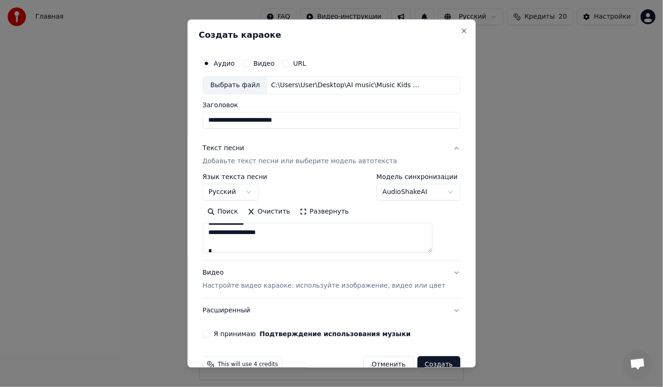
scroll to position [170, 0]
drag, startPoint x: 258, startPoint y: 243, endPoint x: 268, endPoint y: 244, distance: 10.3
click at [258, 243] on textarea at bounding box center [318, 238] width 230 height 30
click at [234, 244] on textarea at bounding box center [318, 238] width 230 height 30
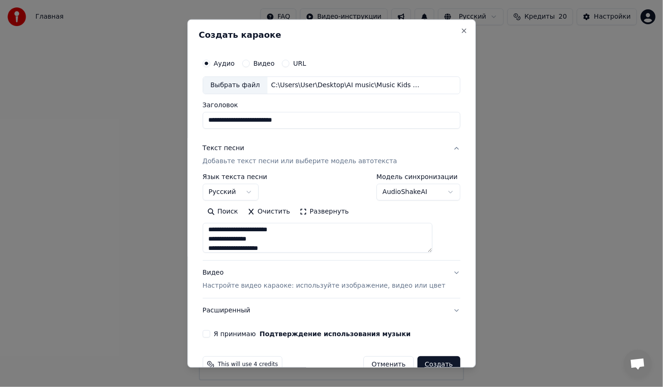
scroll to position [0, 0]
type textarea "**********"
drag, startPoint x: 314, startPoint y: 119, endPoint x: 187, endPoint y: 120, distance: 126.3
click at [187, 120] on body "**********" at bounding box center [331, 190] width 663 height 380
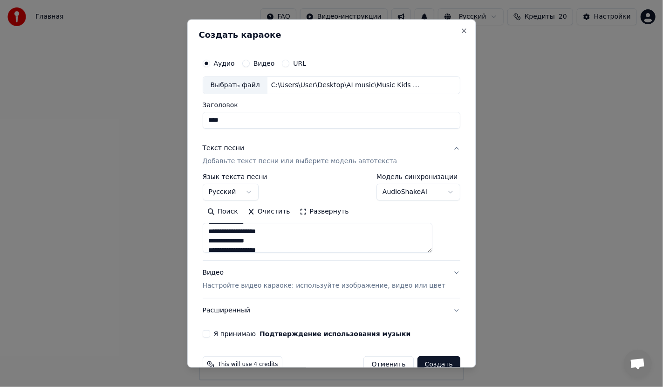
click at [318, 284] on p "Настройте видео караоке: используйте изображение, видео или цвет" at bounding box center [324, 285] width 243 height 9
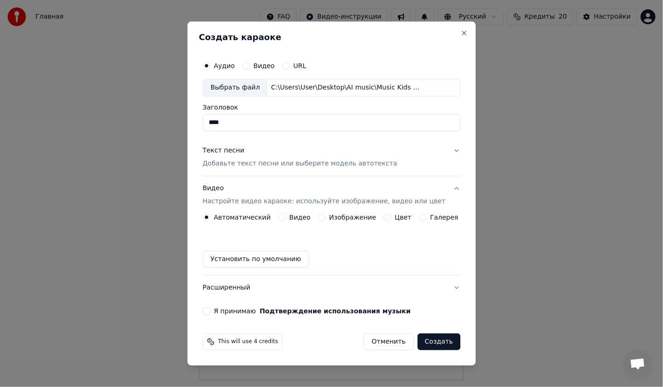
click at [329, 216] on div "Изображение" at bounding box center [347, 216] width 58 height 7
click at [324, 217] on button "Изображение" at bounding box center [321, 216] width 7 height 7
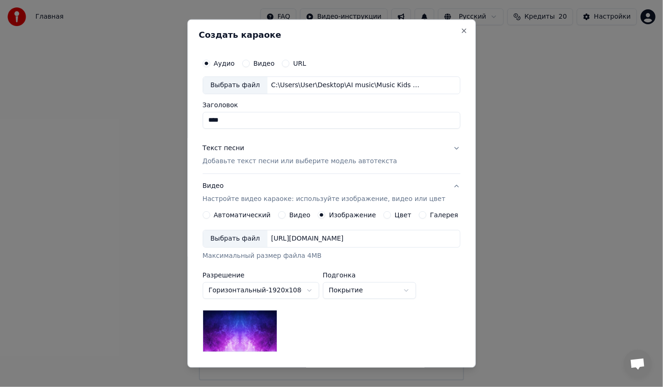
click at [278, 159] on p "Добавьте текст песни или выберите модель автотекста" at bounding box center [300, 161] width 195 height 9
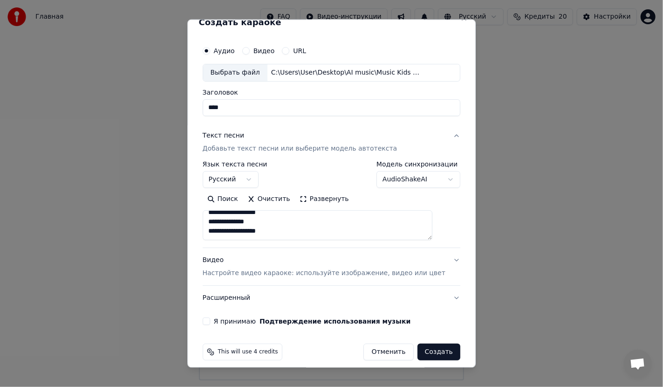
scroll to position [20, 0]
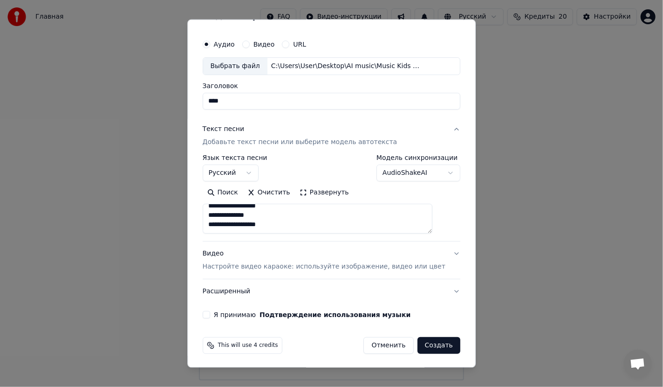
click at [300, 266] on p "Настройте видео караоке: используйте изображение, видео или цвет" at bounding box center [324, 265] width 243 height 9
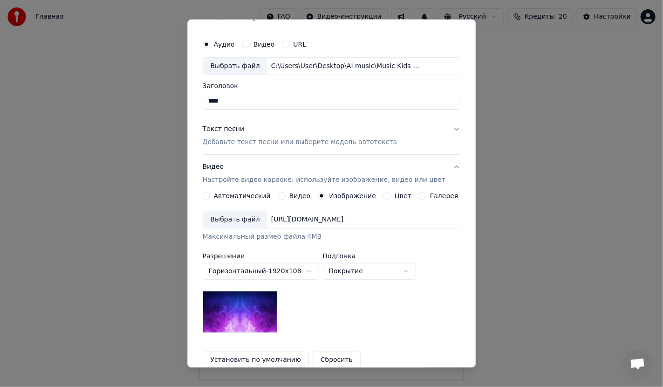
click at [226, 218] on div "Выбрать файл" at bounding box center [235, 219] width 64 height 17
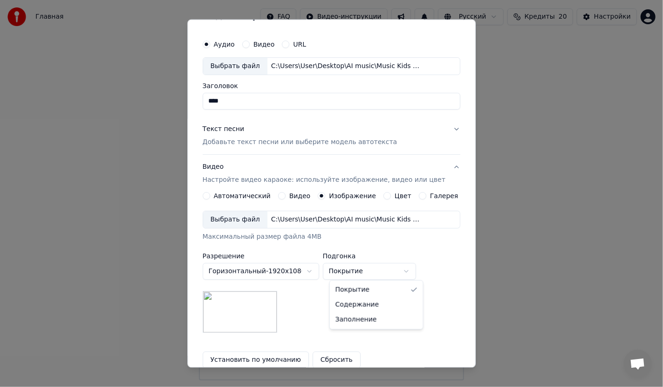
click at [370, 272] on body "Главная FAQ Видео-инструкции Русский Кредиты 20 Настройки Добро пожаловать в Yo…" at bounding box center [331, 190] width 663 height 380
select select "*******"
click at [293, 141] on p "Добавьте текст песни или выберите модель автотекста" at bounding box center [300, 141] width 195 height 9
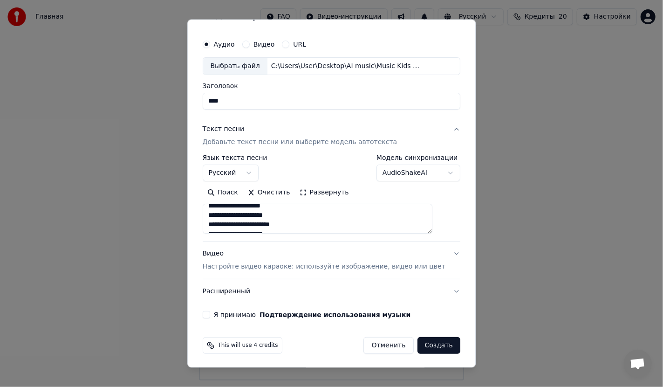
scroll to position [388, 0]
click at [210, 312] on button "Я принимаю Подтверждение использования музыки" at bounding box center [206, 313] width 7 height 7
click at [422, 341] on button "Создать" at bounding box center [438, 345] width 43 height 17
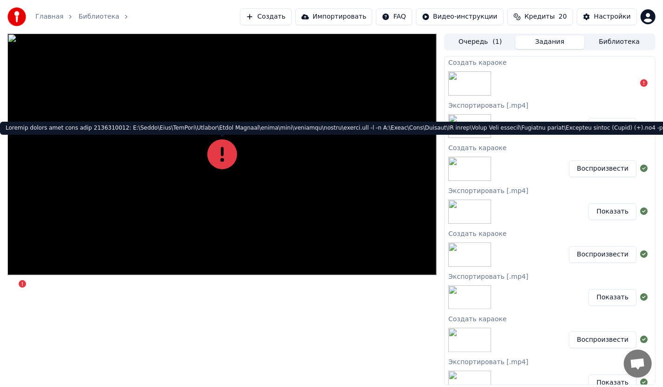
click at [224, 157] on icon at bounding box center [222, 154] width 30 height 30
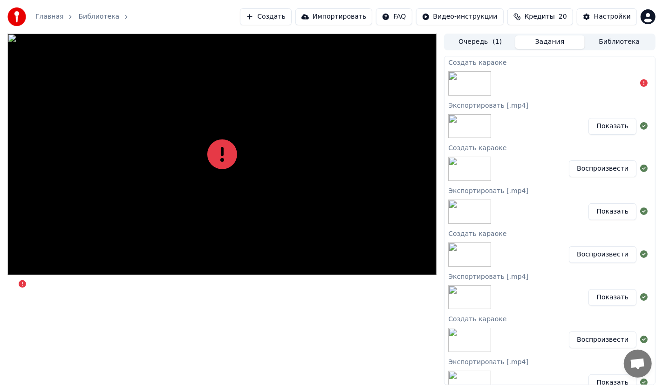
click at [95, 16] on link "Библиотека" at bounding box center [98, 16] width 41 height 9
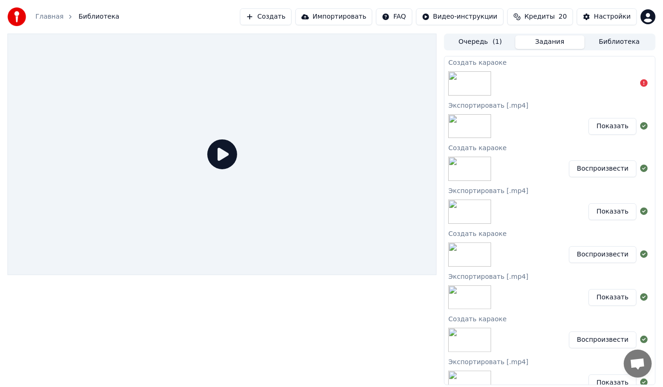
click at [40, 18] on link "Главная" at bounding box center [49, 16] width 28 height 9
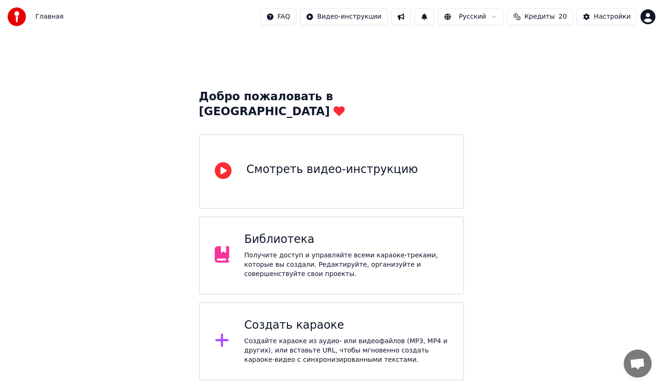
click at [285, 336] on div "Создайте караоке из аудио- или видеофайлов (MP3, MP4 и других), или вставьте UR…" at bounding box center [346, 350] width 204 height 28
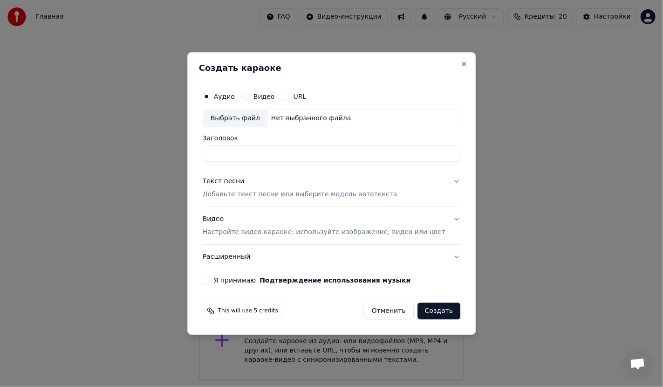
click at [250, 116] on div "Выбрать файл" at bounding box center [235, 118] width 64 height 17
type input "**********"
drag, startPoint x: 308, startPoint y: 148, endPoint x: 158, endPoint y: 149, distance: 149.6
click at [158, 149] on body "Главная FAQ Видео-инструкции Русский Кредиты 20 Настройки Добро пожаловать в Yo…" at bounding box center [331, 190] width 663 height 380
click at [272, 195] on p "Добавьте текст песни или выберите модель автотекста" at bounding box center [300, 194] width 195 height 9
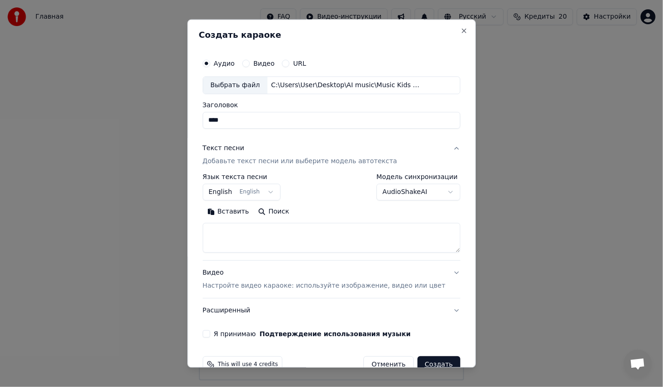
click at [267, 191] on button "English English" at bounding box center [242, 192] width 78 height 17
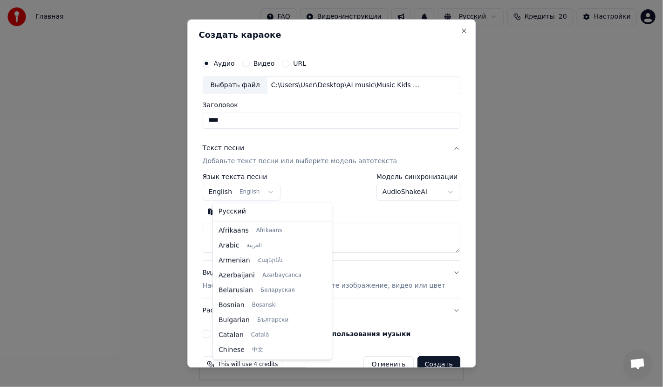
scroll to position [75, 0]
select select "**"
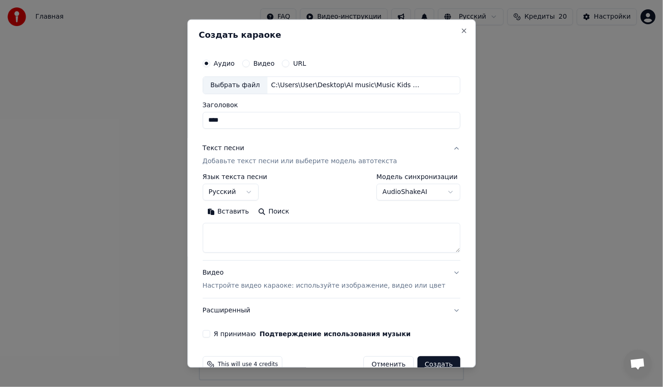
click at [253, 228] on textarea at bounding box center [332, 238] width 258 height 30
paste textarea "**********"
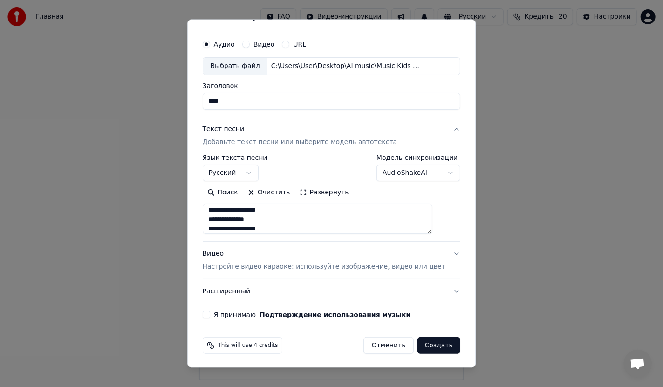
type textarea "**********"
click at [306, 263] on p "Настройте видео караоке: используйте изображение, видео или цвет" at bounding box center [324, 265] width 243 height 9
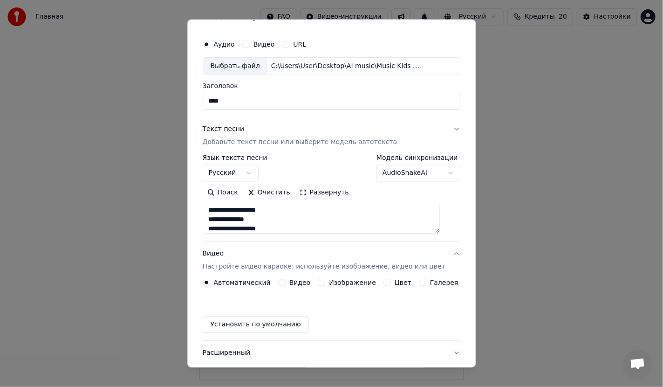
scroll to position [0, 0]
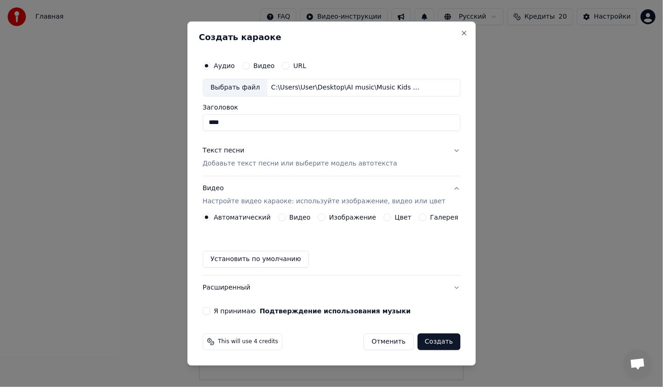
click at [326, 217] on button "Изображение" at bounding box center [321, 216] width 7 height 7
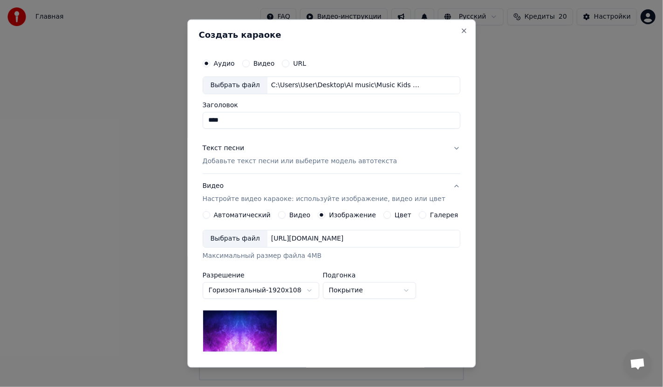
click at [244, 233] on div "Выбрать файл" at bounding box center [235, 238] width 64 height 17
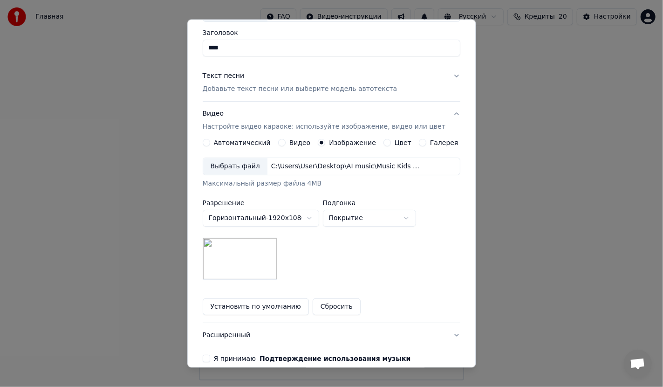
scroll to position [116, 0]
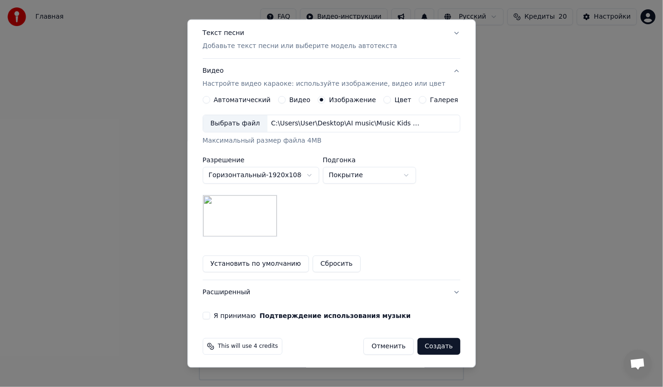
click at [383, 174] on body "Главная FAQ Видео-инструкции Русский Кредиты 20 Настройки Добро пожаловать в Yo…" at bounding box center [331, 190] width 663 height 380
select select "*******"
click at [210, 313] on button "Я принимаю Подтверждение использования музыки" at bounding box center [206, 314] width 7 height 7
click at [424, 343] on button "Создать" at bounding box center [438, 345] width 43 height 17
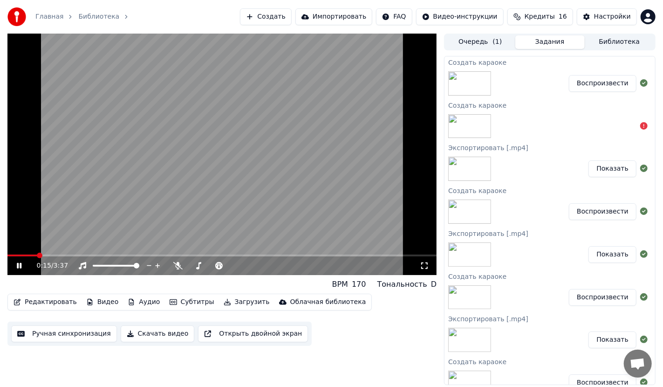
click at [315, 255] on span at bounding box center [221, 255] width 429 height 2
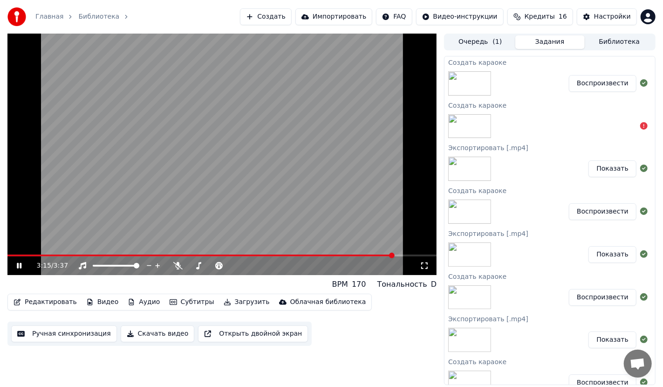
click at [420, 254] on span at bounding box center [221, 255] width 429 height 2
click at [430, 256] on span at bounding box center [221, 255] width 429 height 2
click at [150, 333] on button "Скачать видео" at bounding box center [158, 333] width 74 height 17
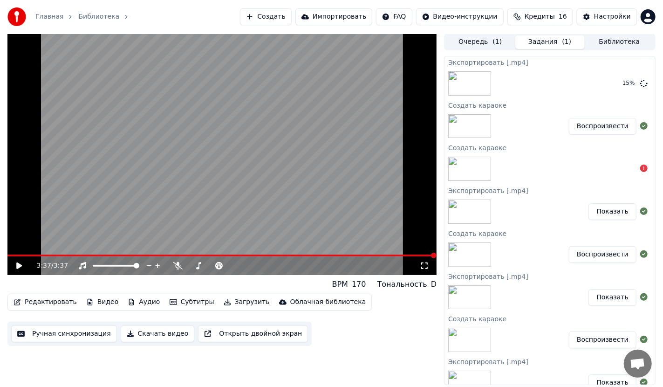
click at [334, 353] on div "3:37 / 3:37 BPM 170 Тональность D Редактировать Видео Аудио Субтитры Загрузить …" at bounding box center [221, 209] width 429 height 351
